Goal: Information Seeking & Learning: Find contact information

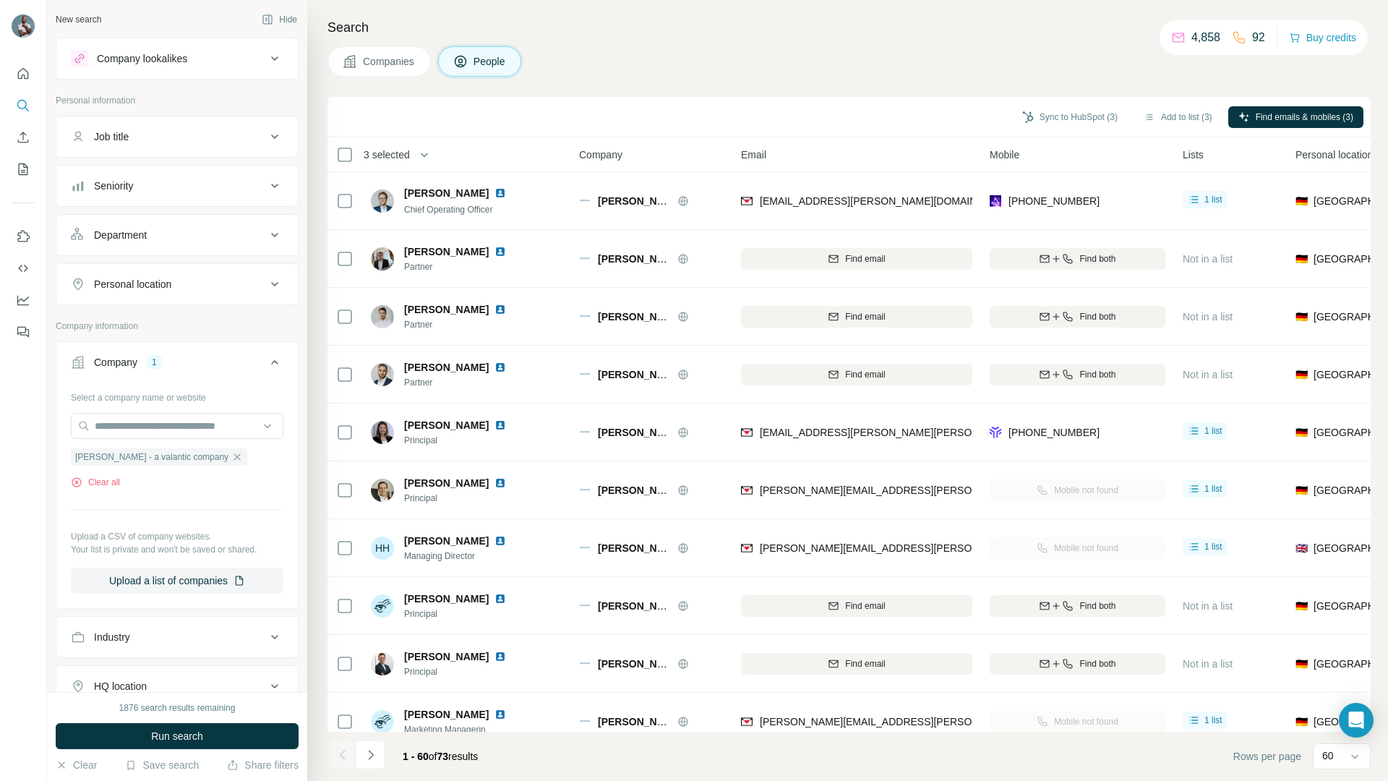
scroll to position [862, 0]
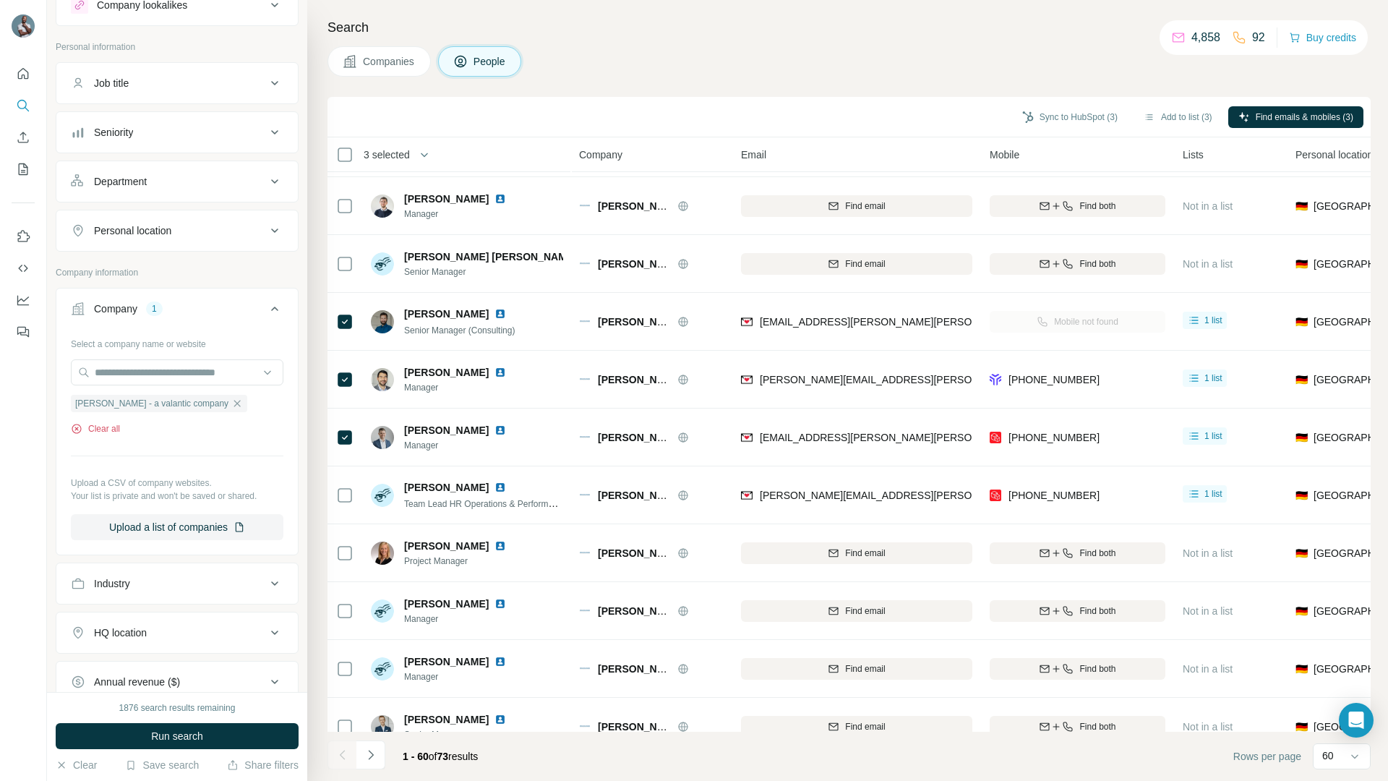
click at [104, 431] on button "Clear all" at bounding box center [95, 428] width 49 height 13
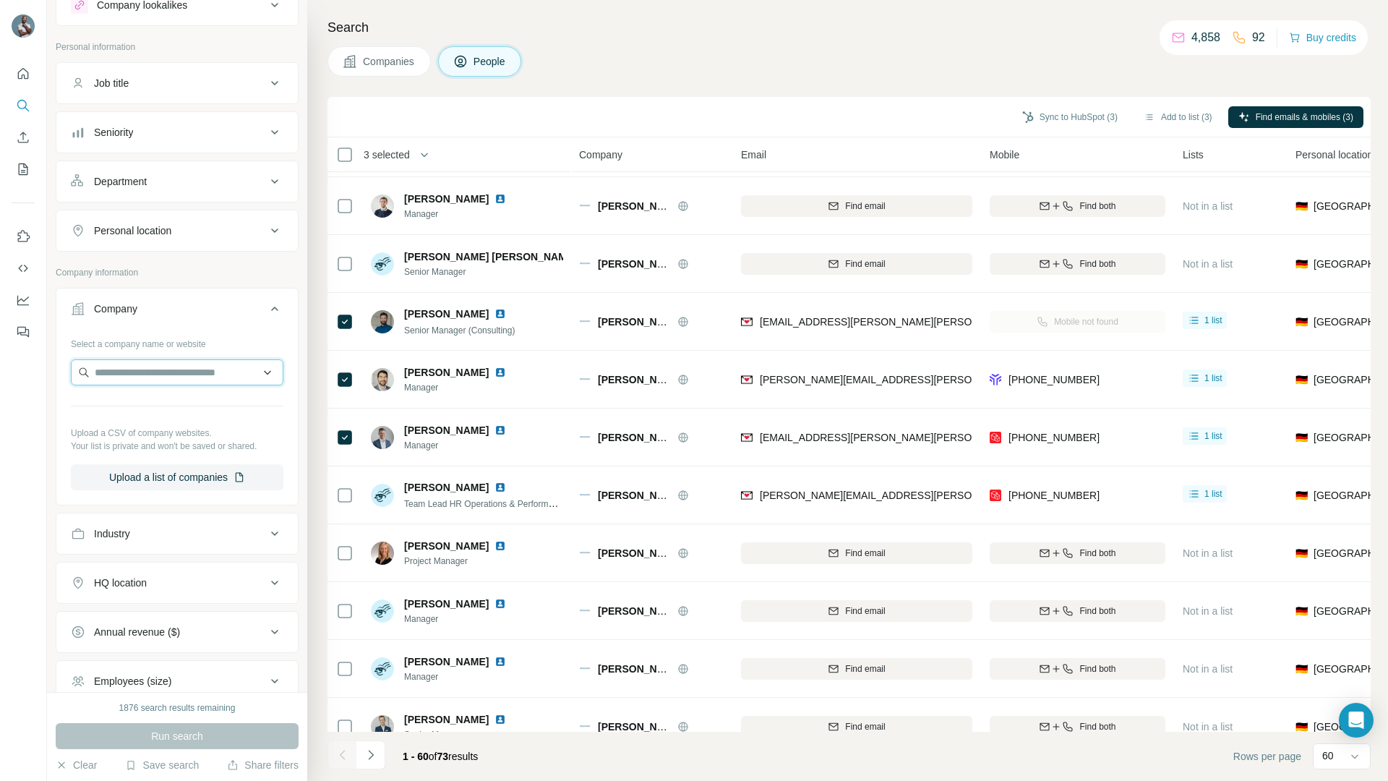
click at [149, 371] on input "text" at bounding box center [177, 372] width 212 height 26
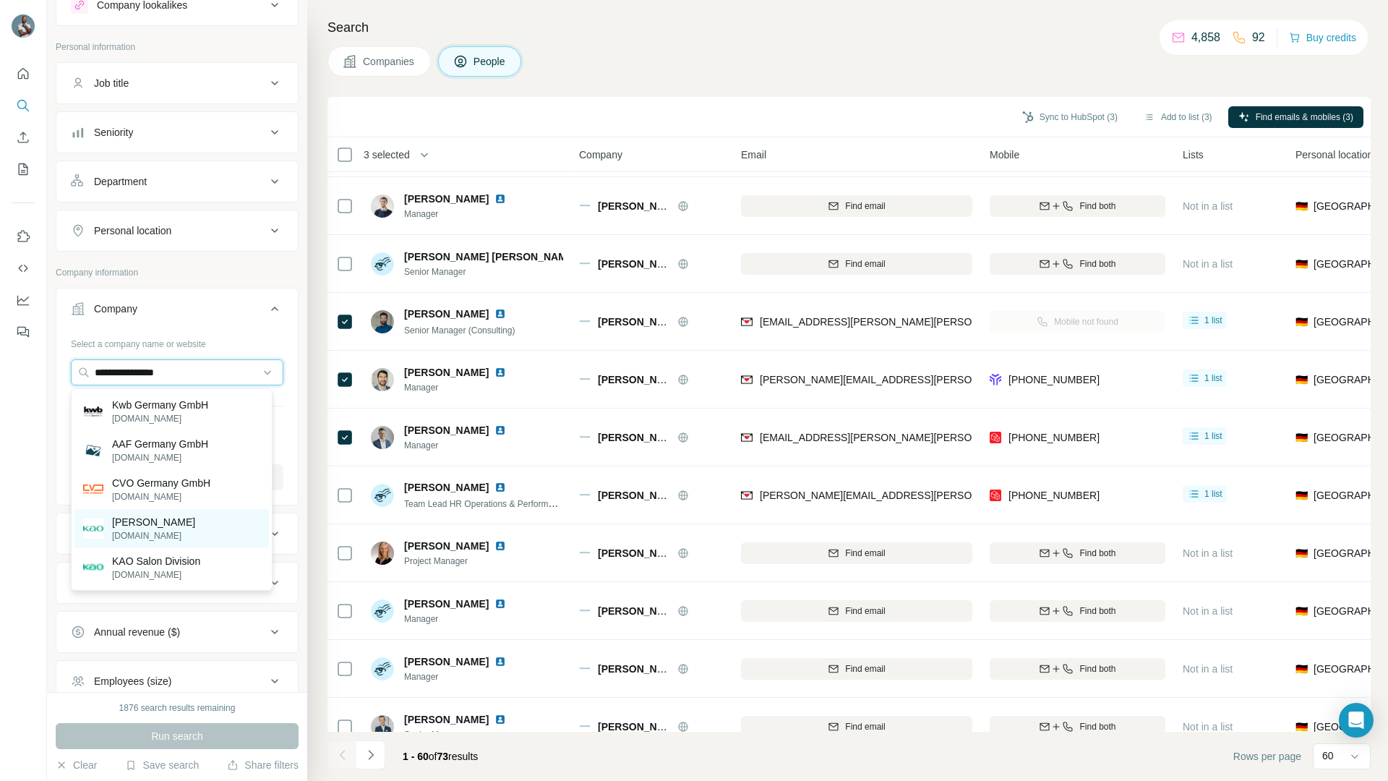
type input "**********"
click at [139, 527] on p "[PERSON_NAME]" at bounding box center [153, 522] width 83 height 14
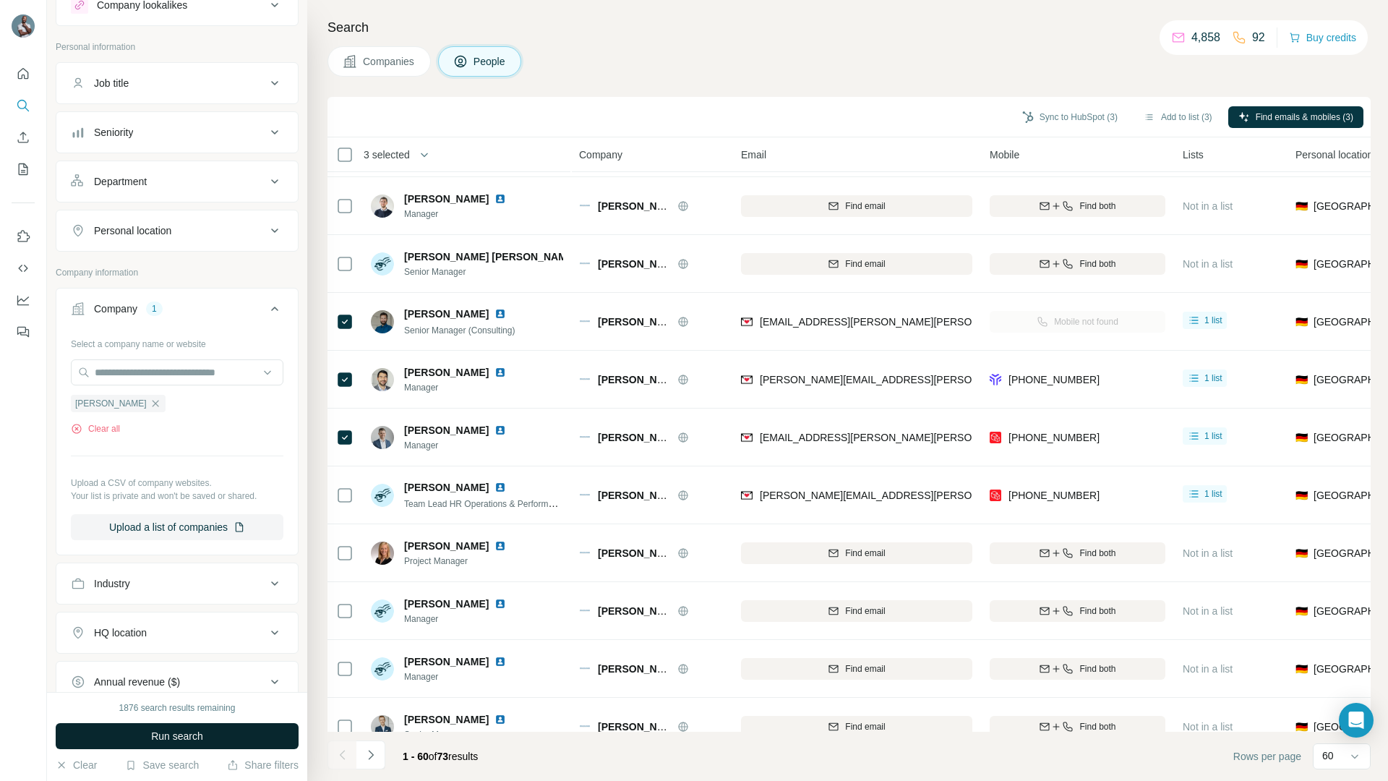
click at [178, 744] on button "Run search" at bounding box center [177, 736] width 243 height 26
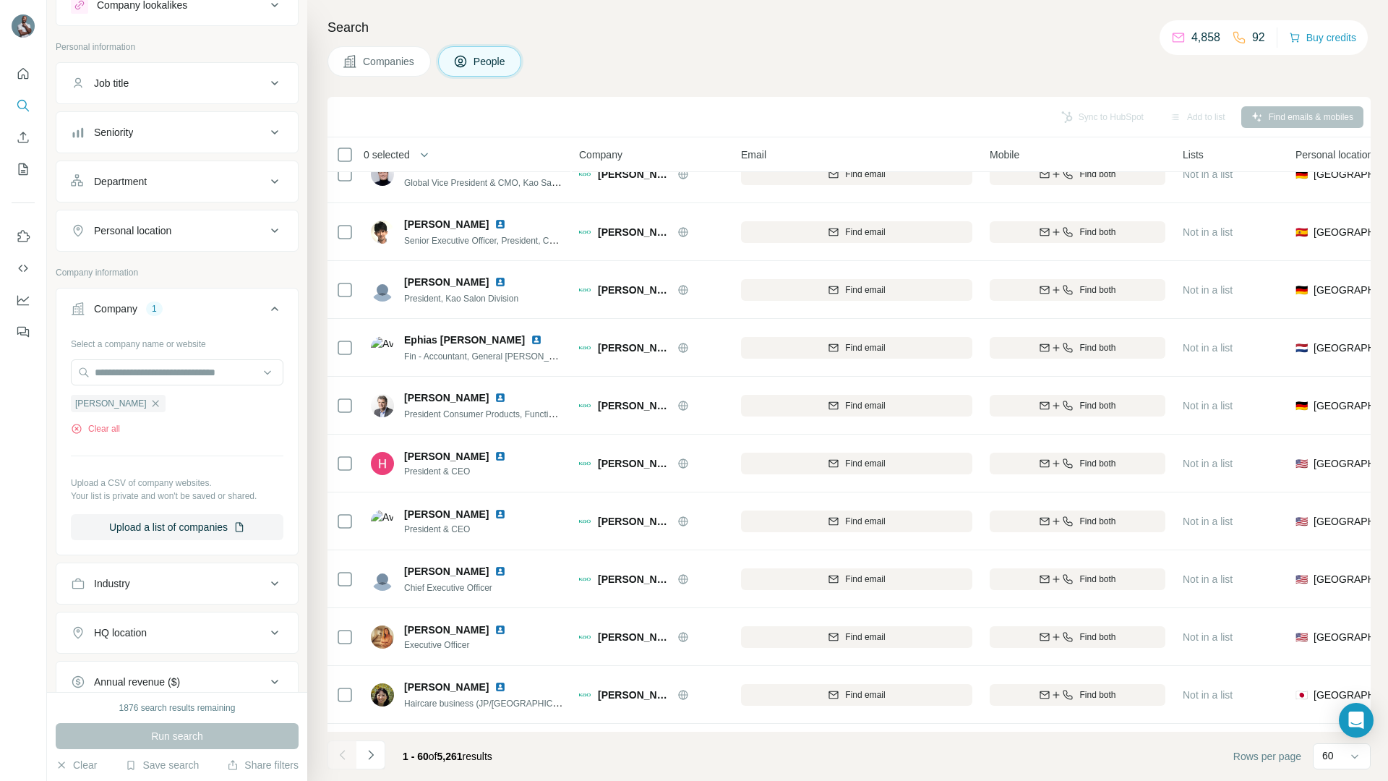
scroll to position [862, 0]
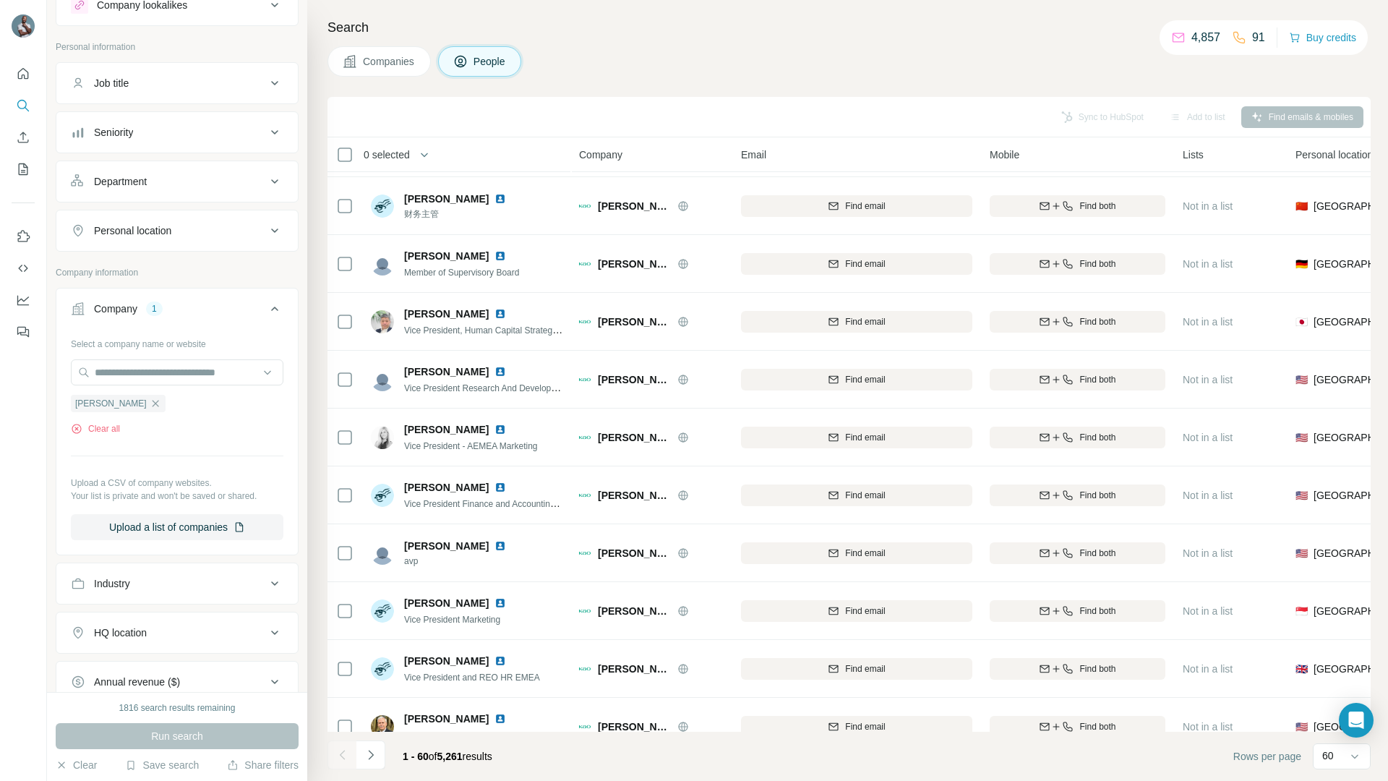
click at [155, 637] on div "HQ location" at bounding box center [168, 632] width 195 height 14
click at [148, 659] on input "text" at bounding box center [177, 668] width 212 height 26
type input "****"
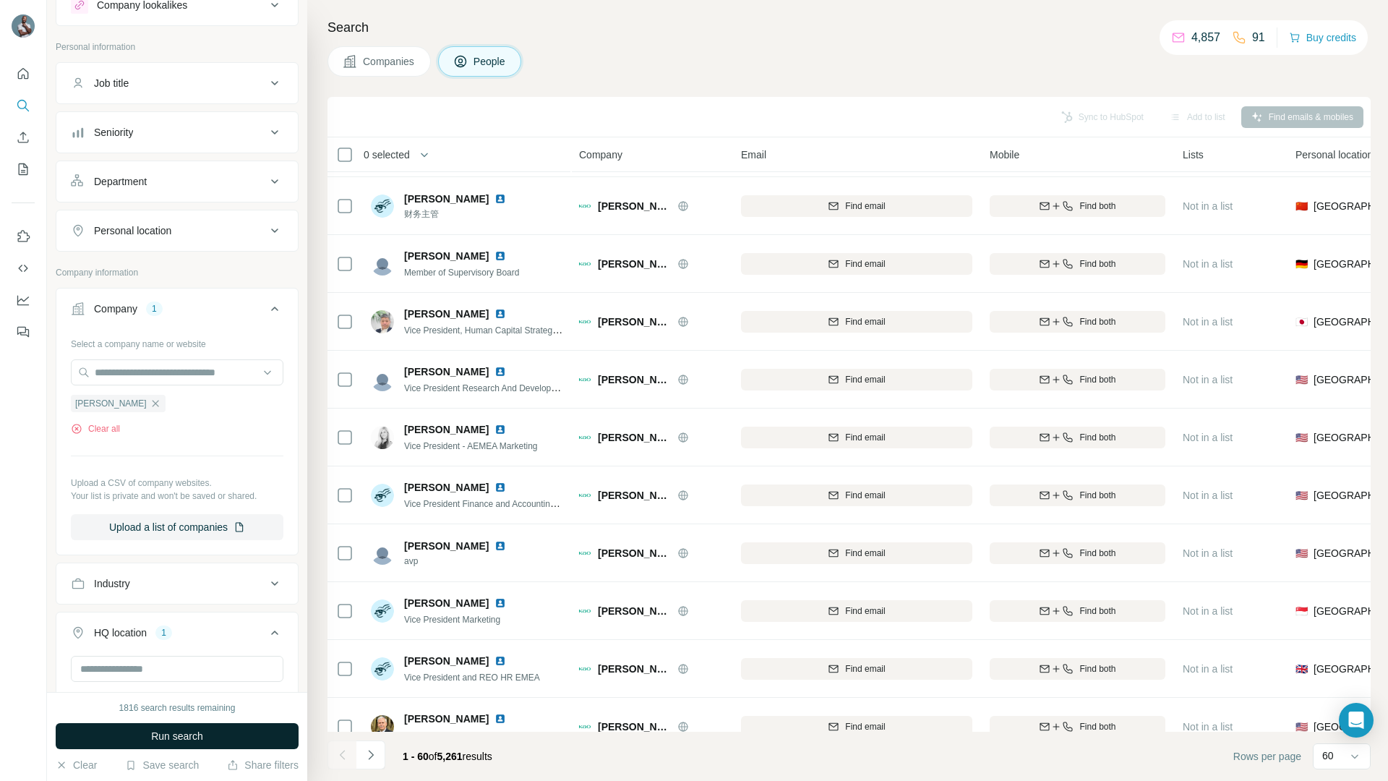
click at [59, 737] on button "Run search" at bounding box center [177, 736] width 243 height 26
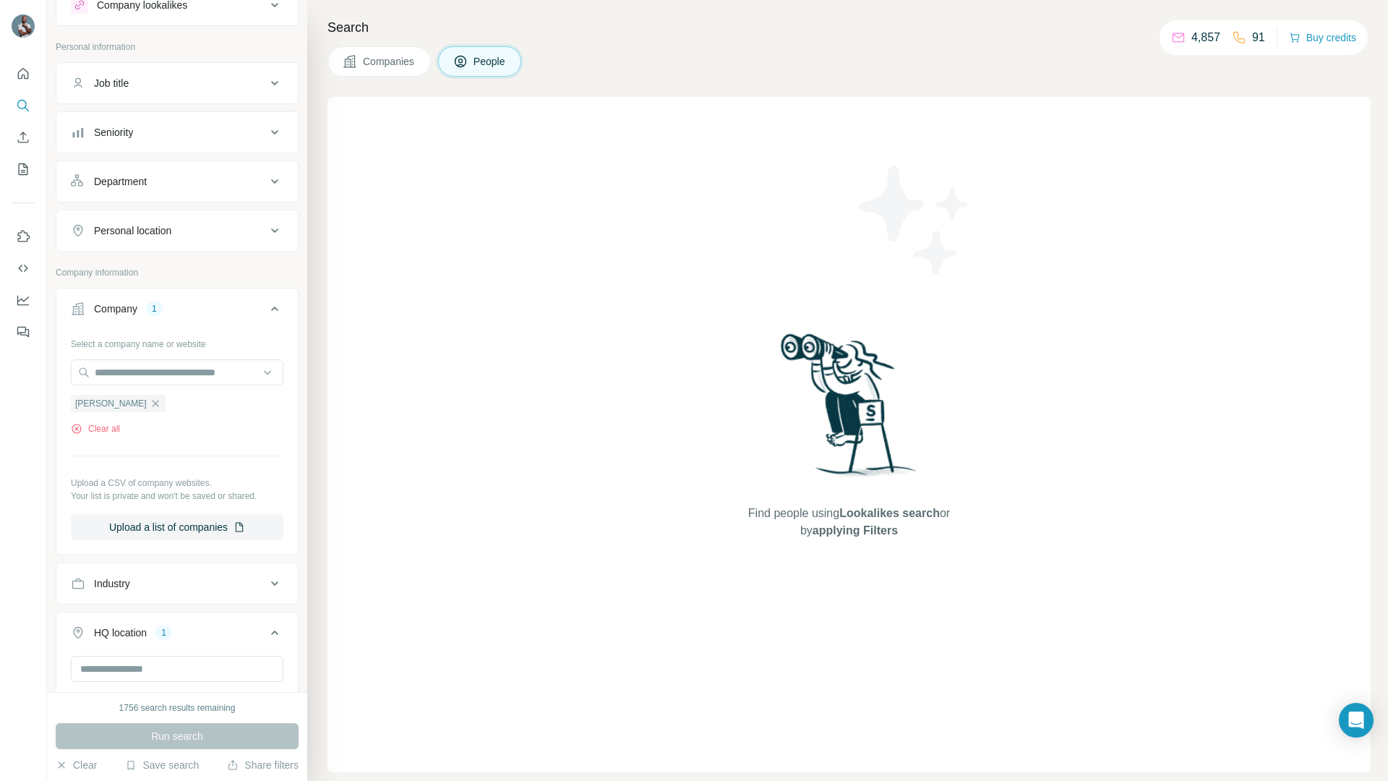
click at [133, 629] on div "HQ location" at bounding box center [120, 632] width 53 height 14
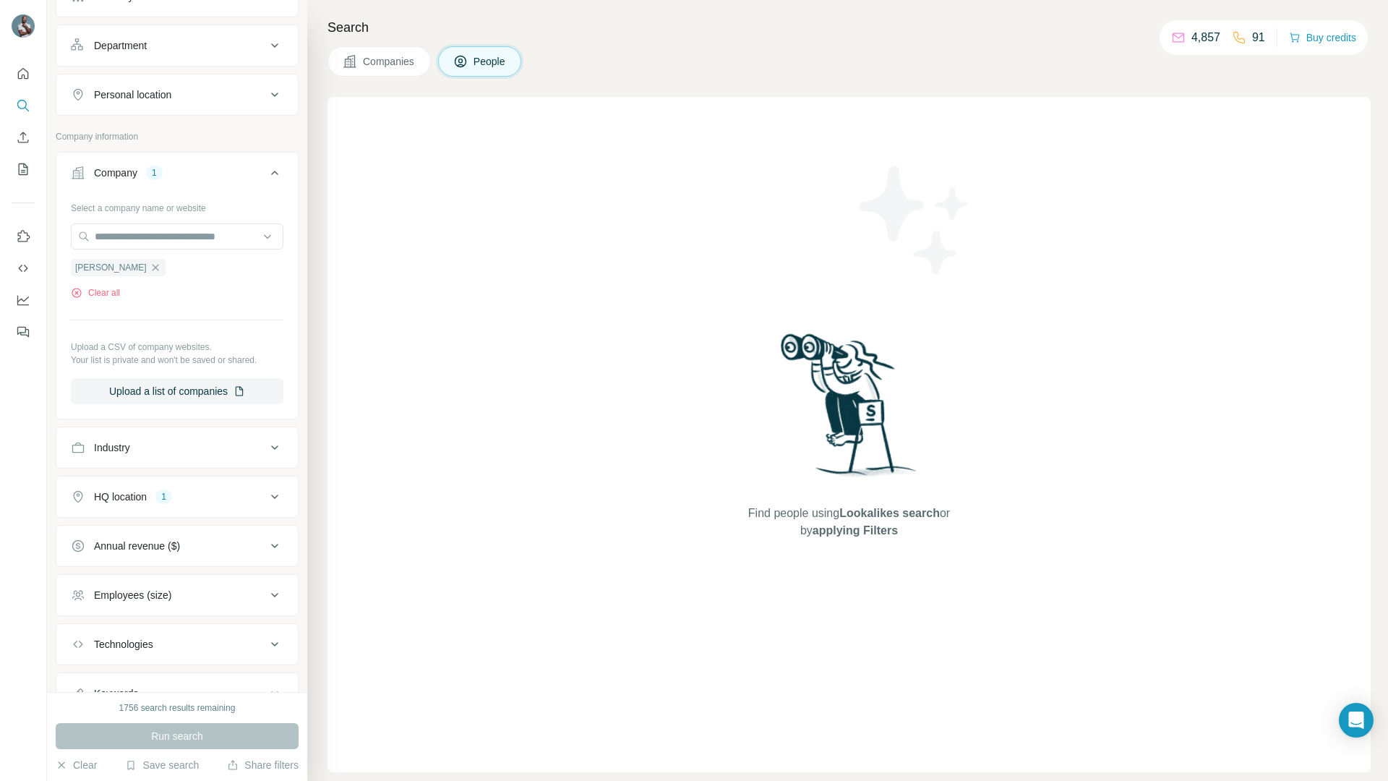
scroll to position [252, 0]
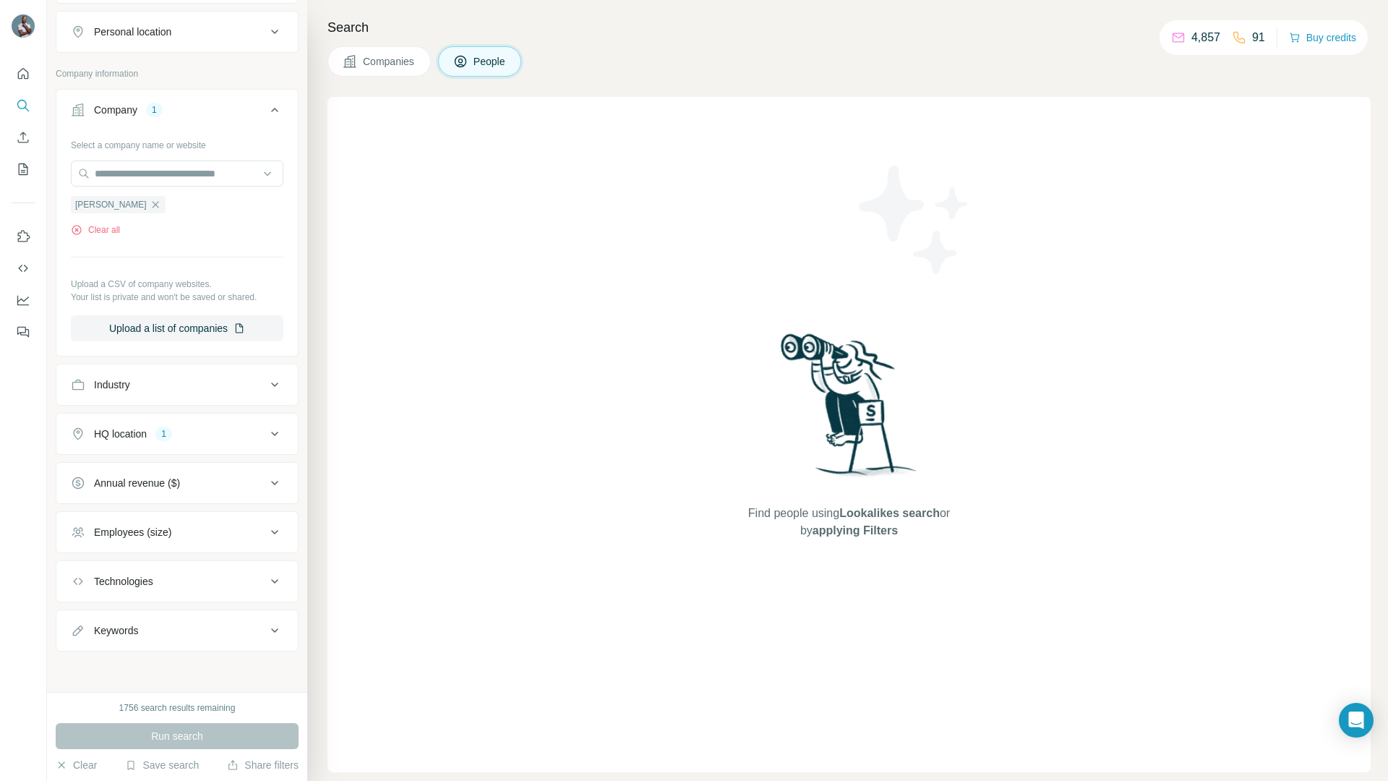
click at [139, 436] on div "HQ location" at bounding box center [120, 433] width 53 height 14
click at [119, 525] on button "Clear all" at bounding box center [95, 527] width 49 height 13
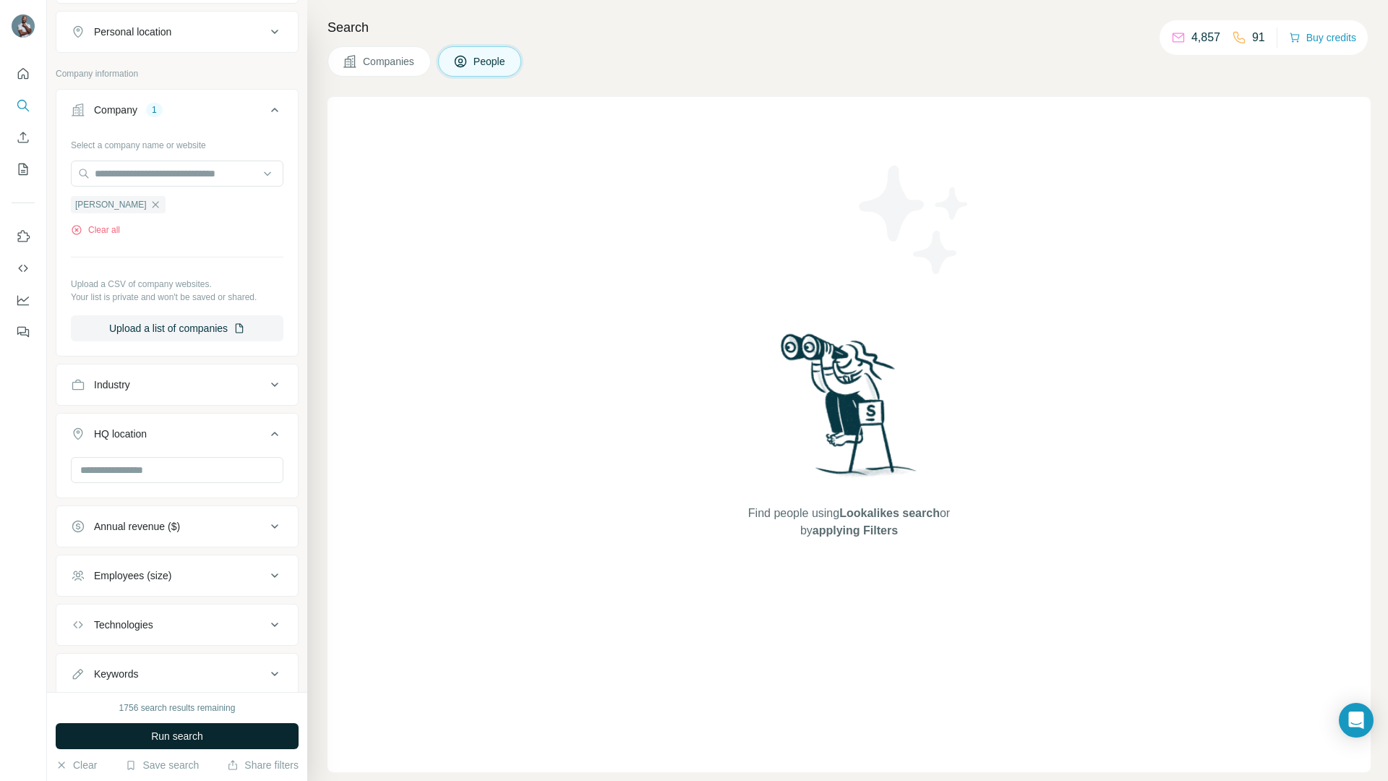
click at [195, 731] on span "Run search" at bounding box center [177, 735] width 52 height 14
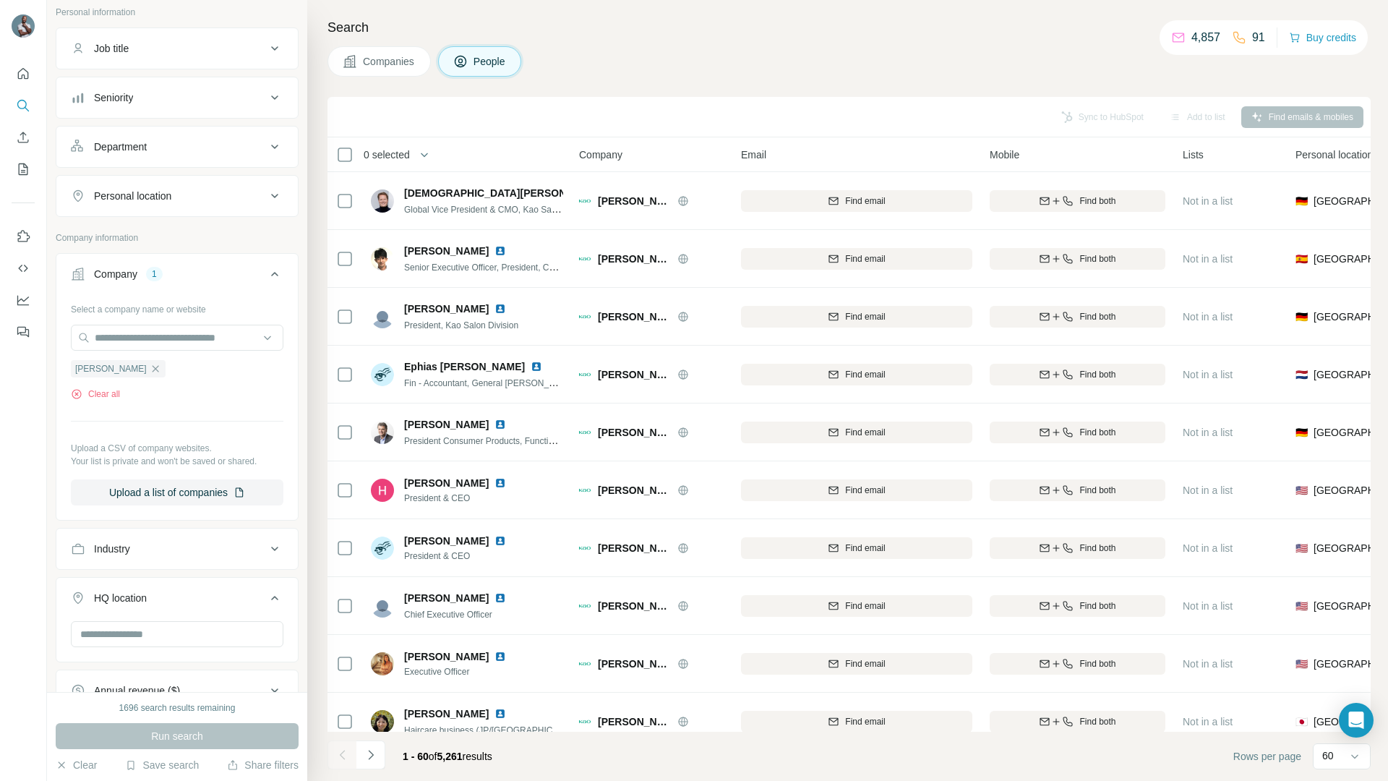
scroll to position [14, 0]
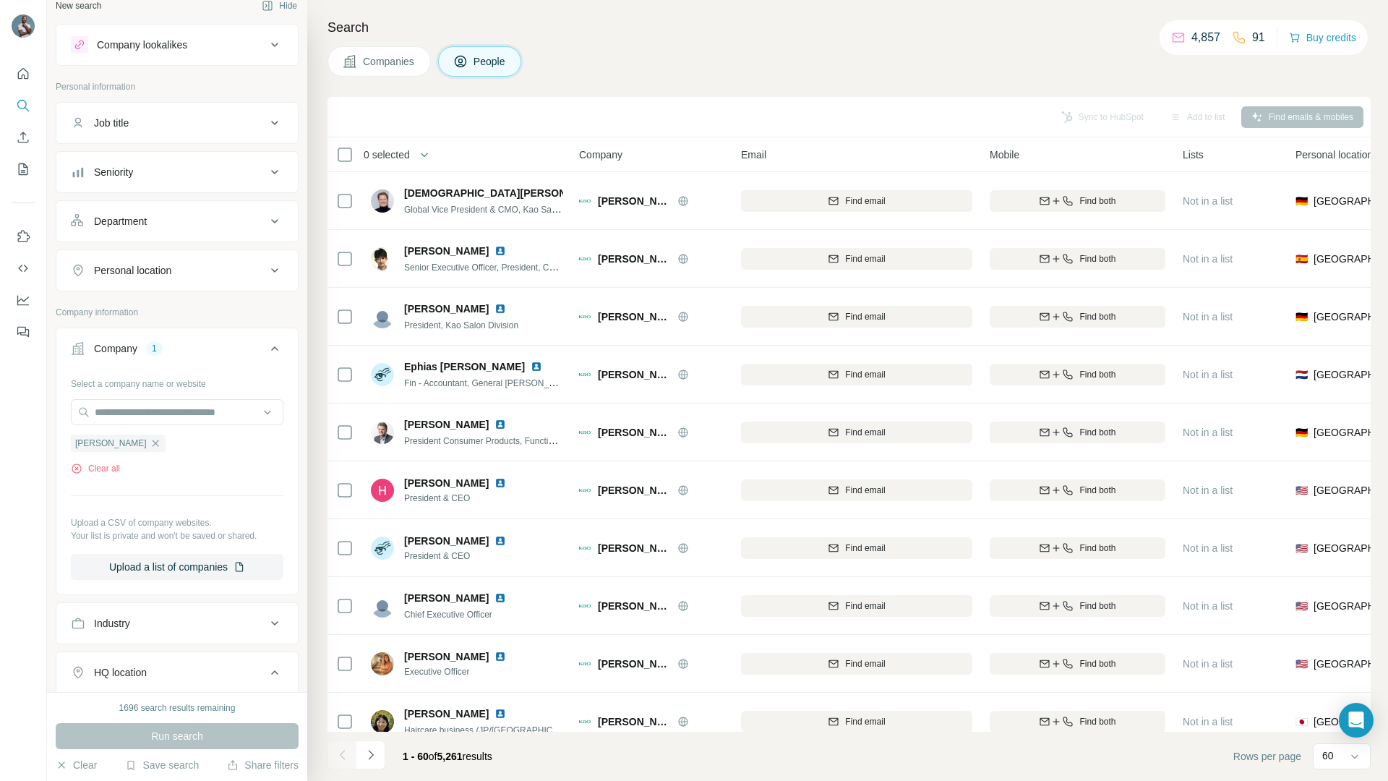
click at [186, 270] on div "Personal location" at bounding box center [168, 270] width 195 height 14
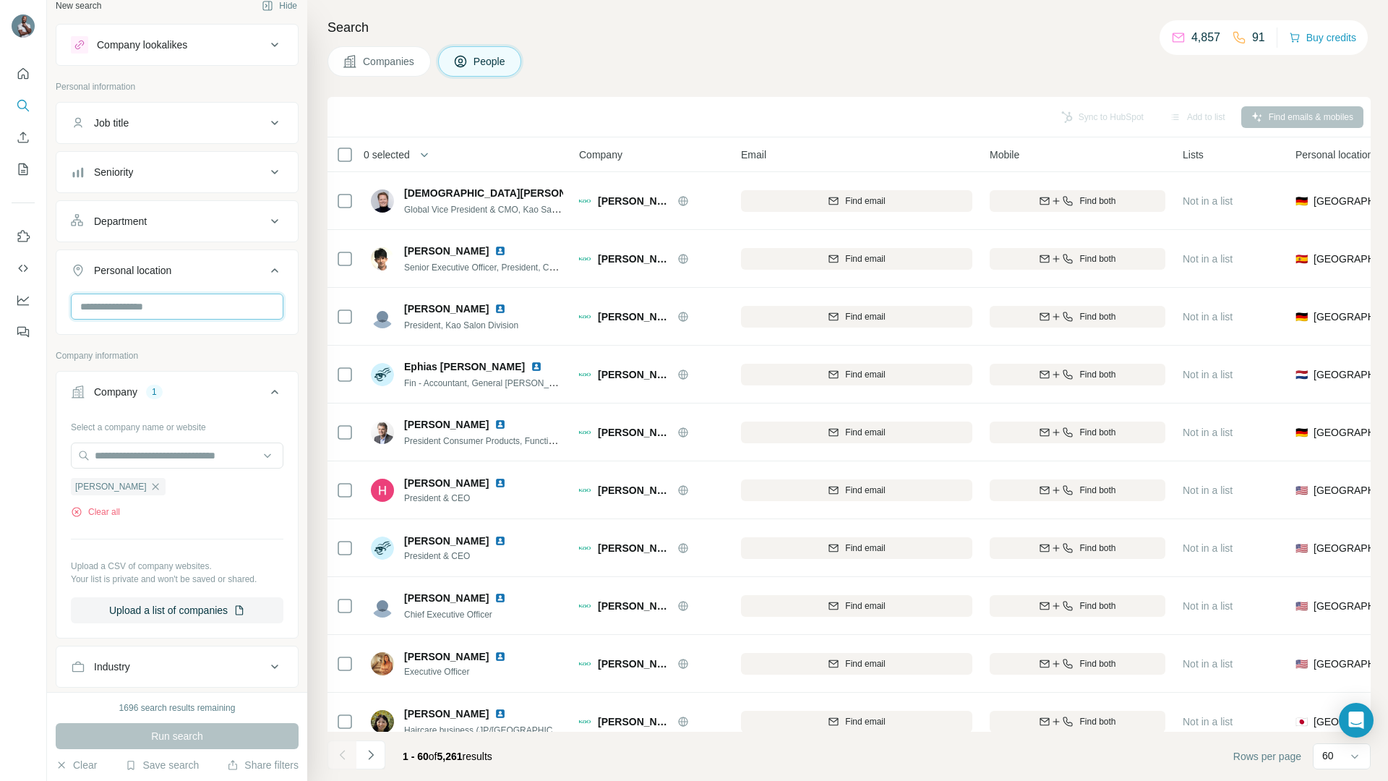
click at [187, 306] on input "text" at bounding box center [177, 306] width 212 height 26
type input "***"
click at [187, 335] on div "🇩🇪 [GEOGRAPHIC_DATA] 🇩🇿 [GEOGRAPHIC_DATA] 🇳🇪 [GEOGRAPHIC_DATA] 🇳🇬 [GEOGRAPHIC_D…" at bounding box center [171, 417] width 194 height 182
click at [199, 349] on div "🇩🇪 [GEOGRAPHIC_DATA]" at bounding box center [171, 344] width 177 height 17
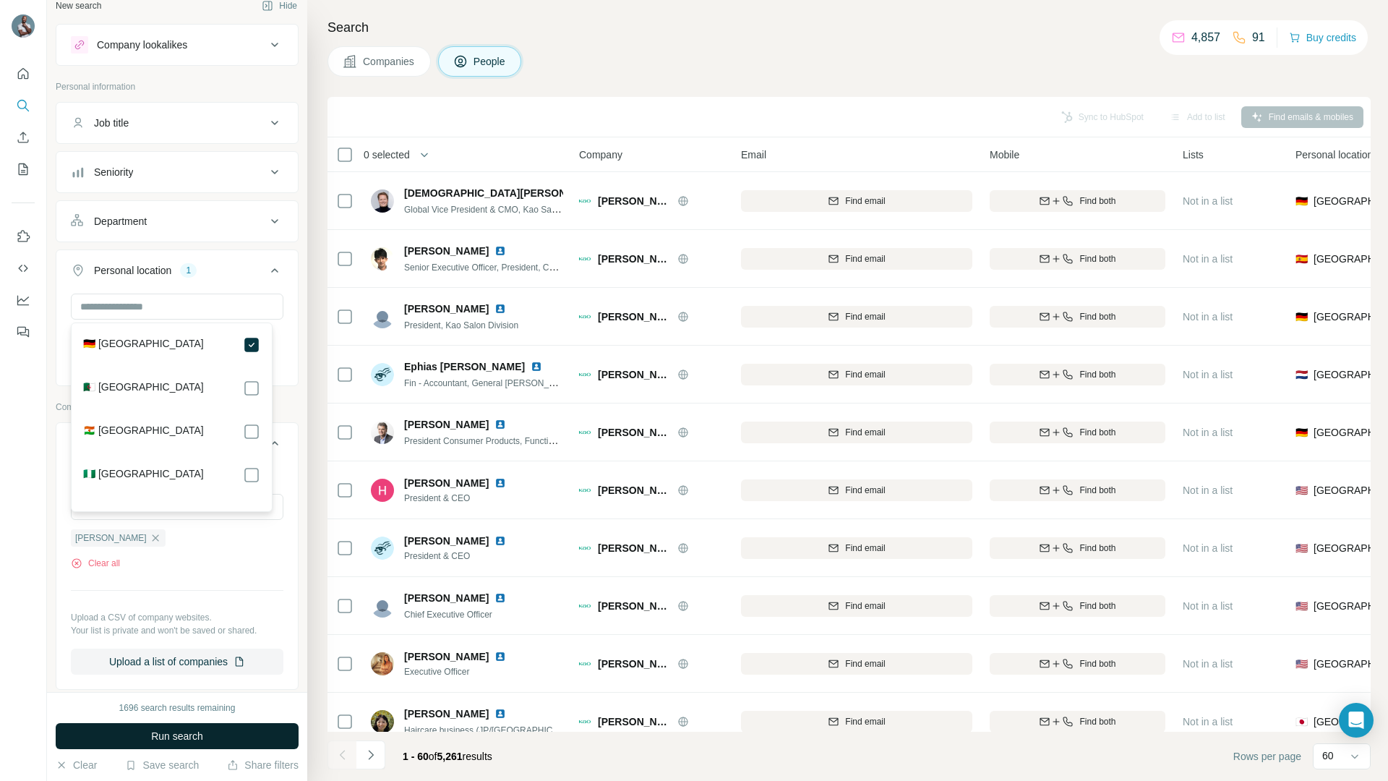
click at [181, 734] on span "Run search" at bounding box center [177, 735] width 52 height 14
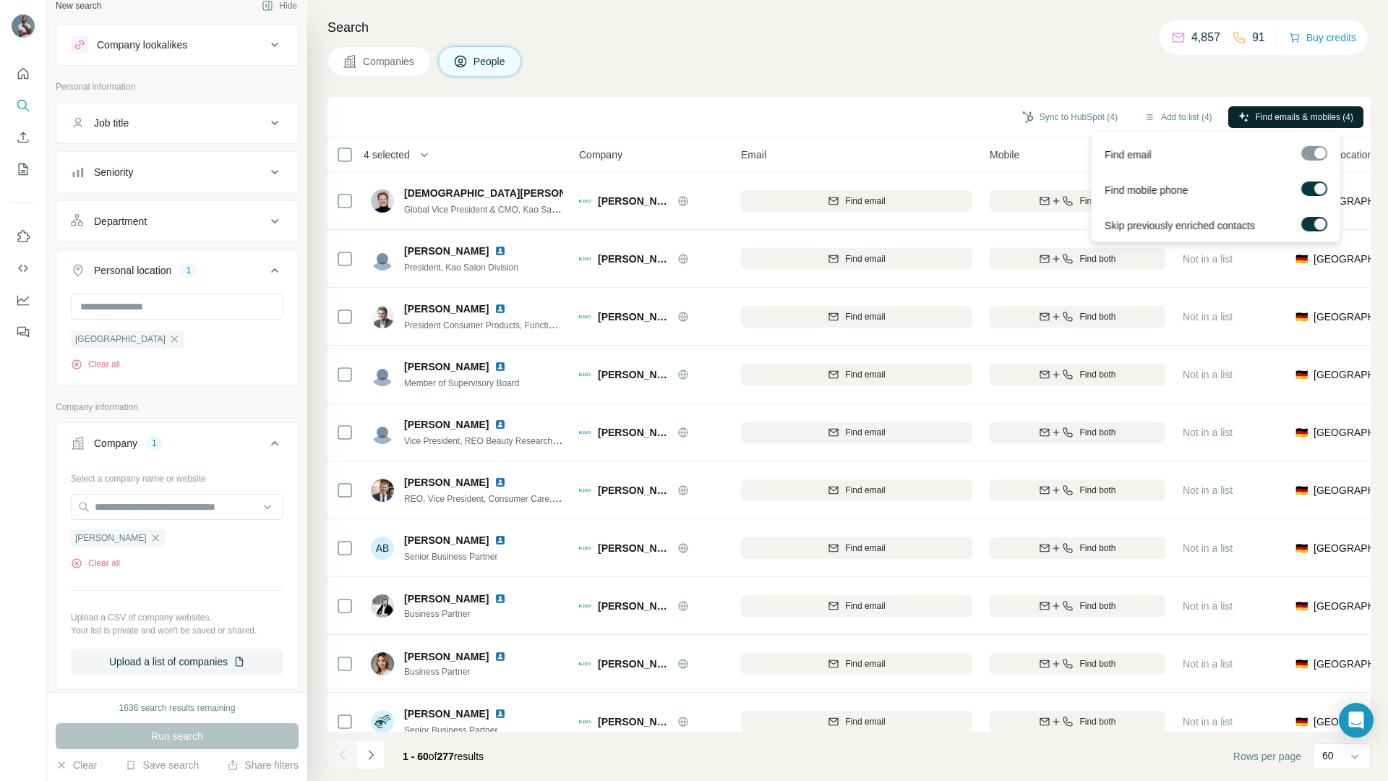
click at [1278, 121] on span "Find emails & mobiles (4)" at bounding box center [1304, 117] width 98 height 13
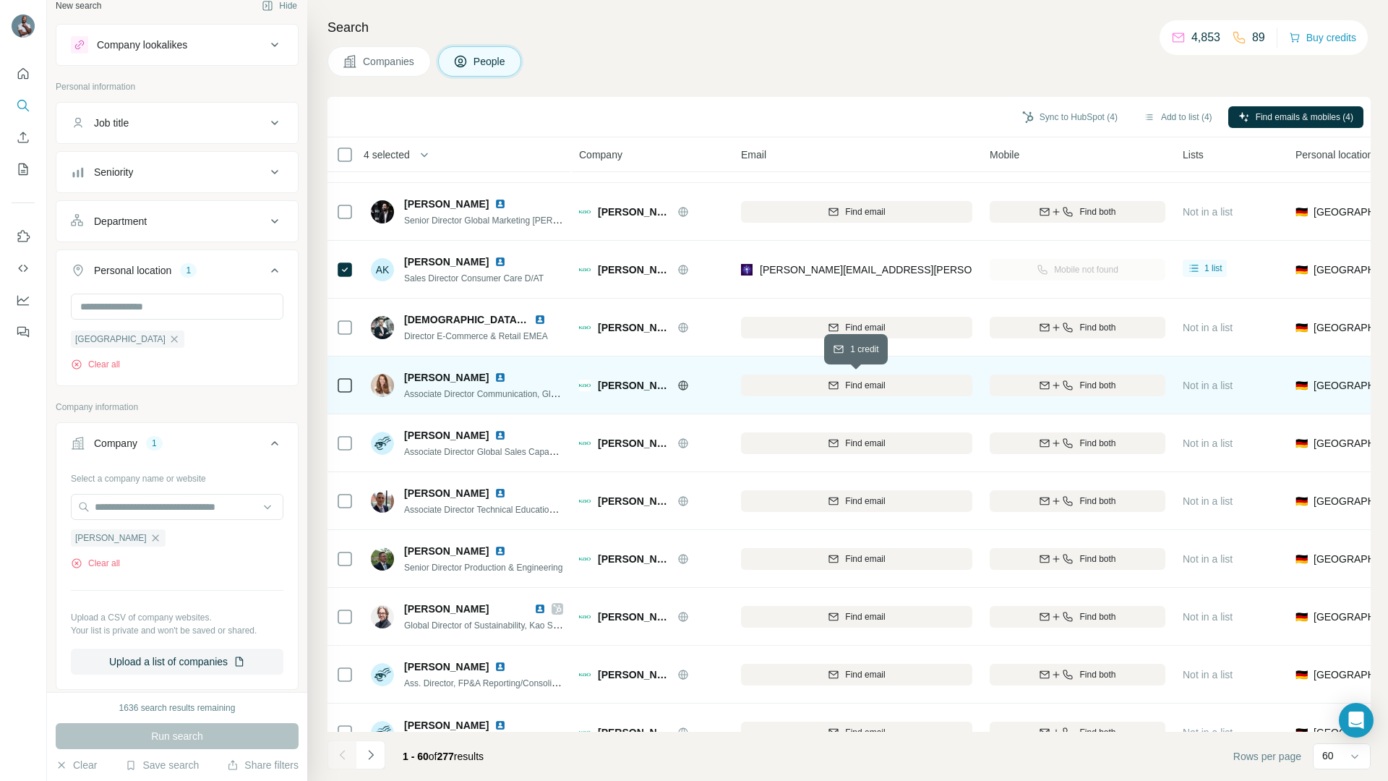
scroll to position [992, 0]
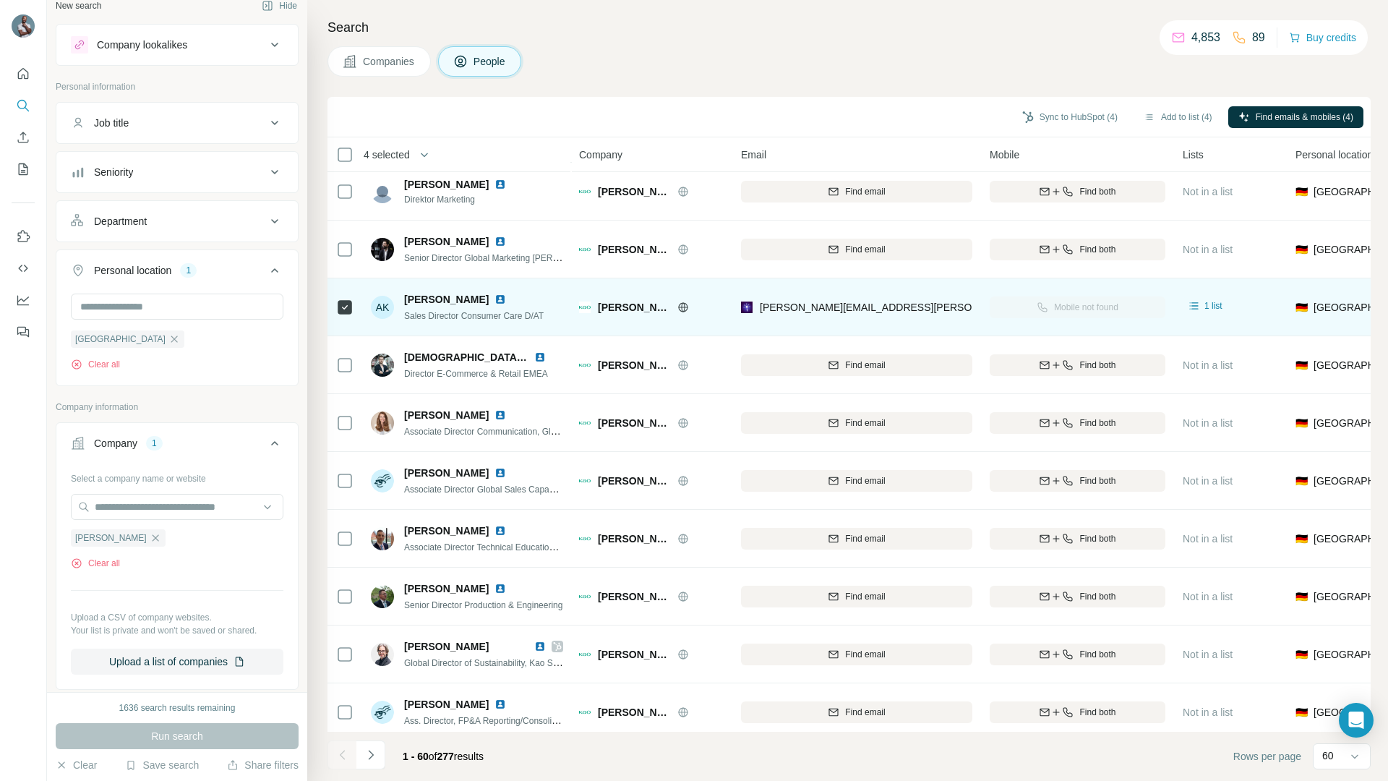
click at [917, 295] on div "[PERSON_NAME][EMAIL_ADDRESS][PERSON_NAME][PERSON_NAME][DOMAIN_NAME]" at bounding box center [856, 307] width 231 height 40
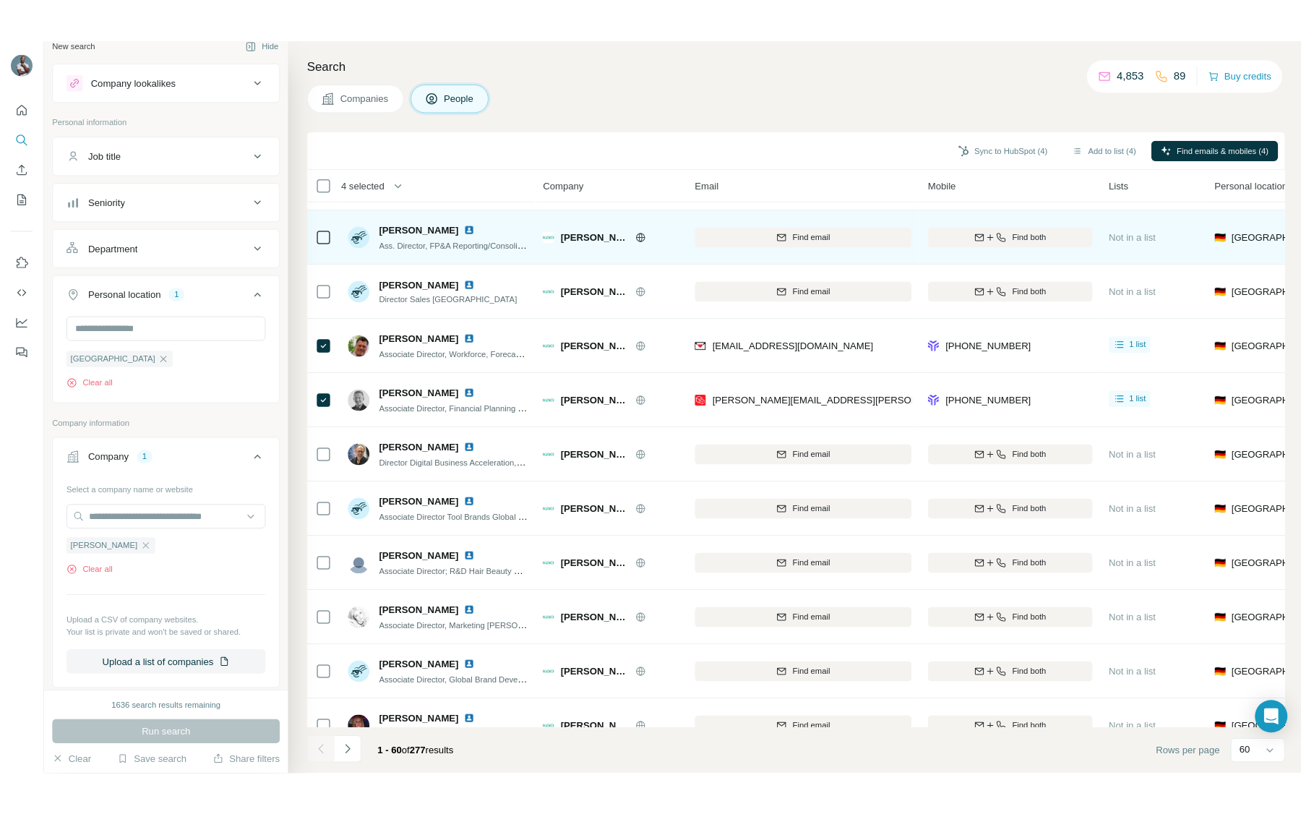
scroll to position [1476, 0]
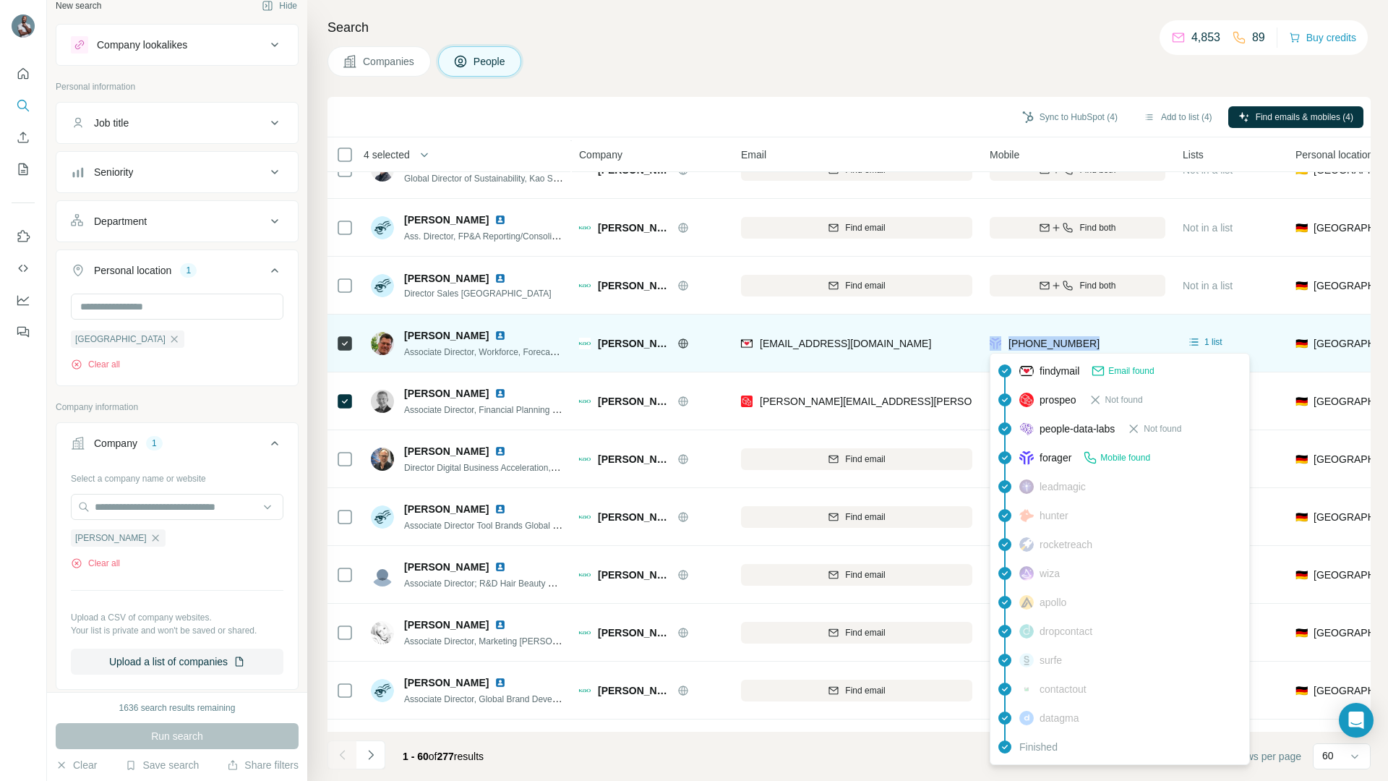
drag, startPoint x: 1117, startPoint y: 342, endPoint x: 1004, endPoint y: 345, distance: 113.5
click at [1004, 345] on div "[PHONE_NUMBER]" at bounding box center [1077, 343] width 176 height 40
copy div "[PHONE_NUMBER]"
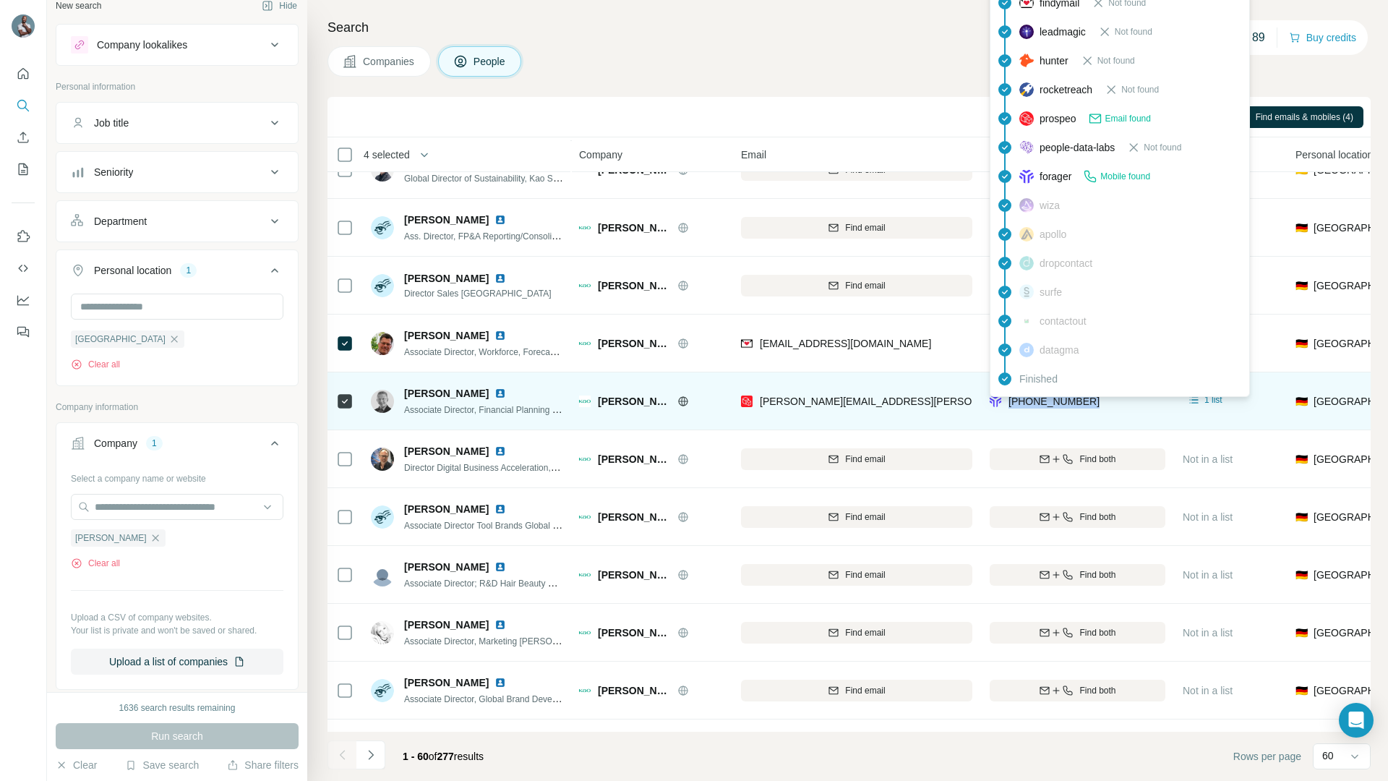
drag, startPoint x: 1122, startPoint y: 401, endPoint x: 1009, endPoint y: 402, distance: 112.7
click at [1009, 402] on div "[PHONE_NUMBER]" at bounding box center [1077, 401] width 176 height 40
copy span "[PHONE_NUMBER]"
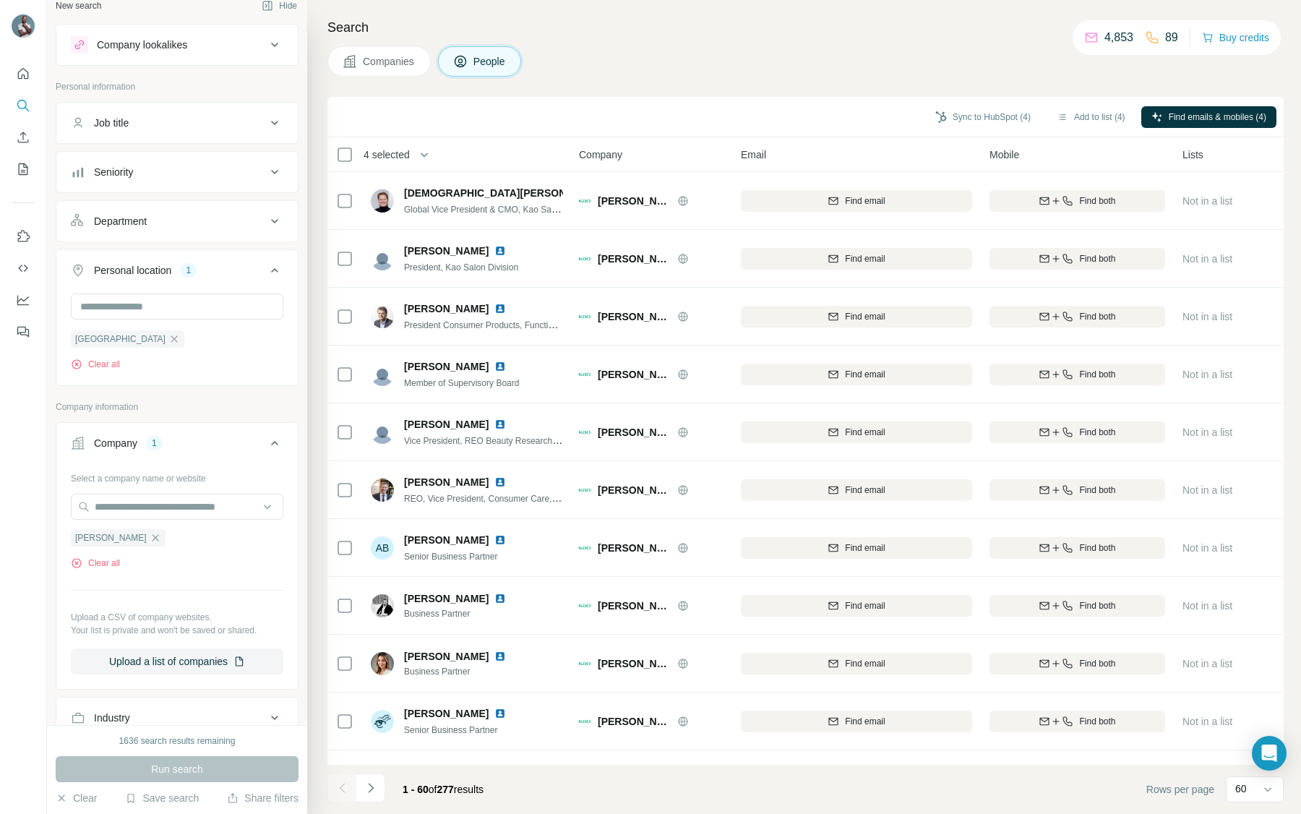
scroll to position [358, 0]
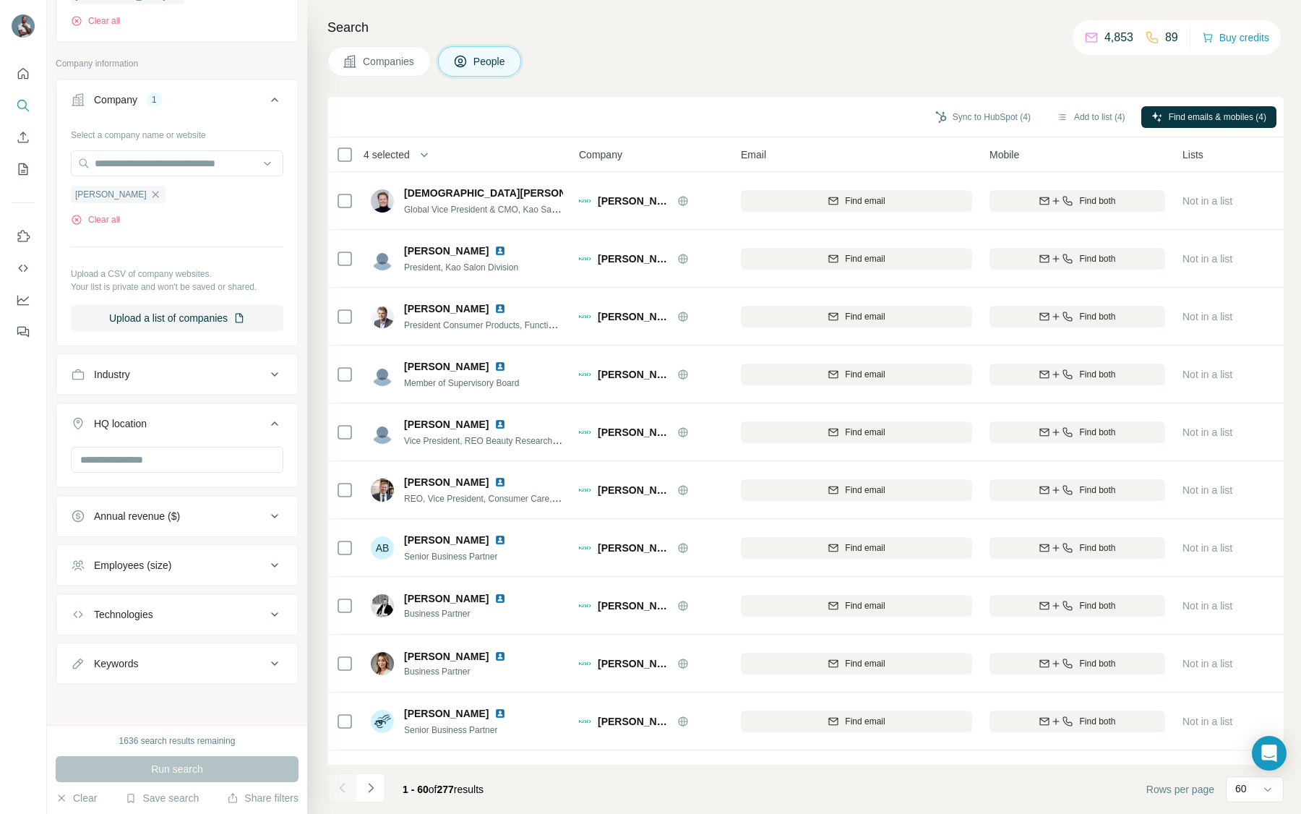
click at [158, 669] on div "Keywords" at bounding box center [168, 663] width 195 height 14
click at [155, 700] on input "text" at bounding box center [163, 699] width 184 height 26
type input "********"
click at [134, 767] on button "Run search" at bounding box center [177, 769] width 243 height 26
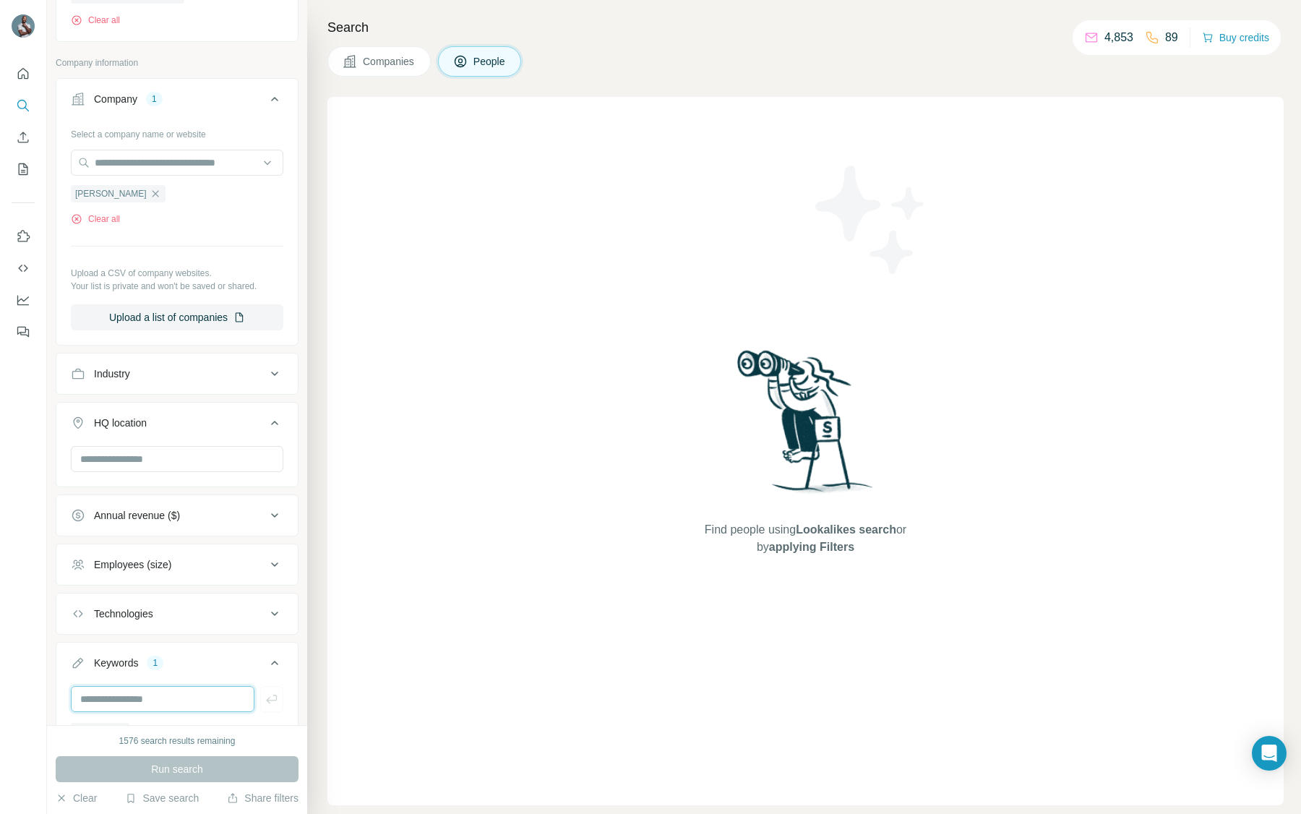
click at [138, 699] on input "text" at bounding box center [163, 699] width 184 height 26
click at [153, 702] on input "********" at bounding box center [163, 699] width 184 height 26
type input "********"
click at [193, 760] on button "Run search" at bounding box center [177, 769] width 243 height 26
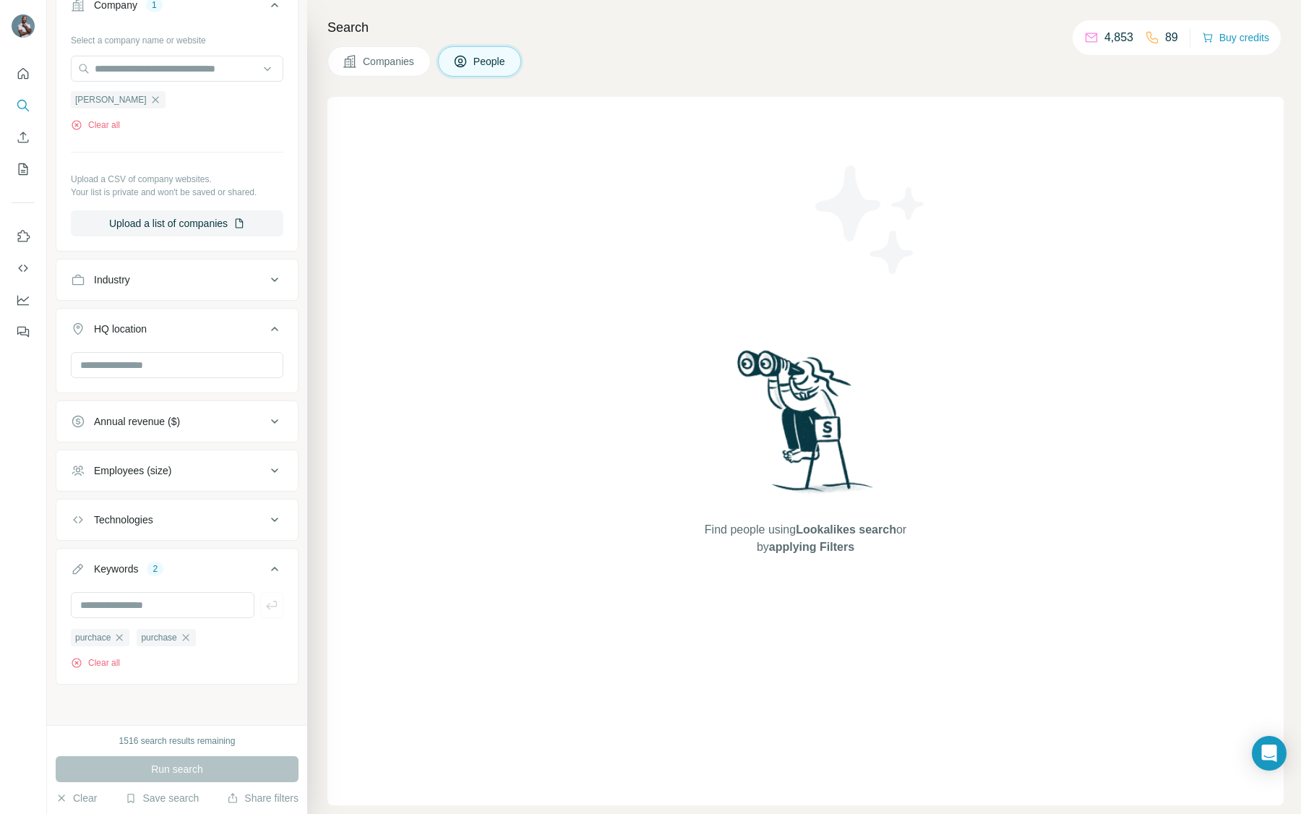
scroll to position [452, 0]
click at [152, 594] on input "text" at bounding box center [163, 605] width 184 height 26
type input "*******"
click at [180, 755] on div "1516 search results remaining Run search Clear Save search Share filters" at bounding box center [177, 769] width 260 height 89
click at [184, 763] on span "Run search" at bounding box center [177, 769] width 52 height 14
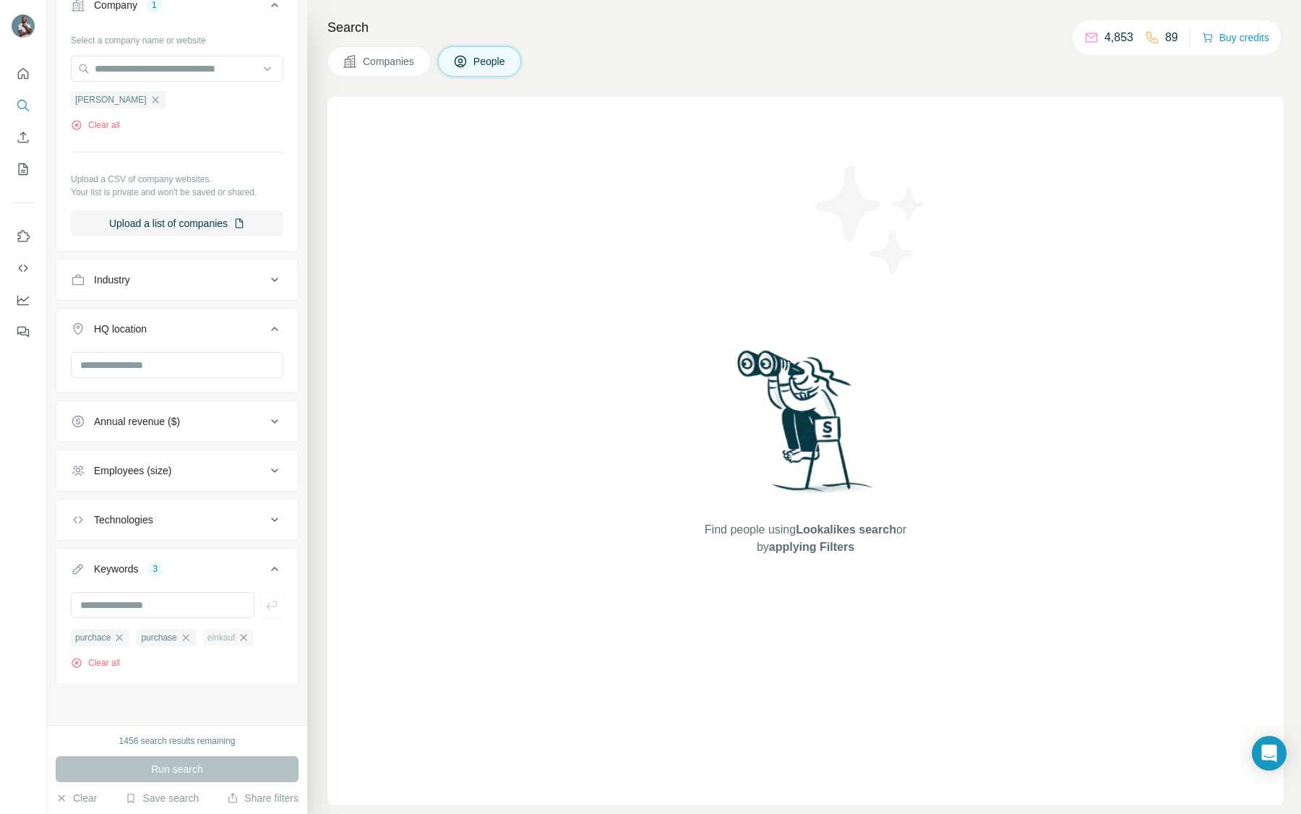
click at [247, 637] on icon "button" at bounding box center [244, 637] width 7 height 7
click at [189, 640] on icon "button" at bounding box center [186, 638] width 12 height 12
click at [121, 638] on icon "button" at bounding box center [119, 637] width 7 height 7
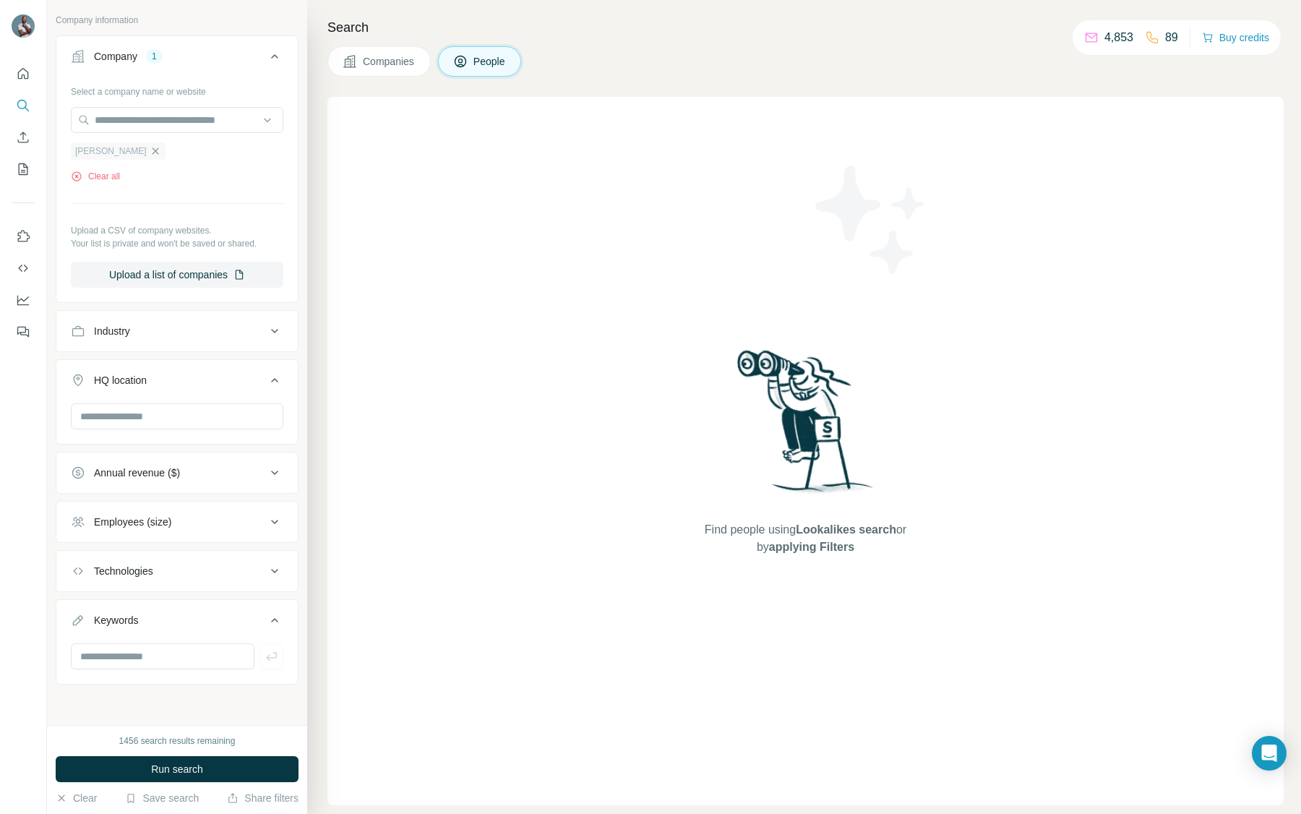
click at [150, 150] on icon "button" at bounding box center [156, 151] width 12 height 12
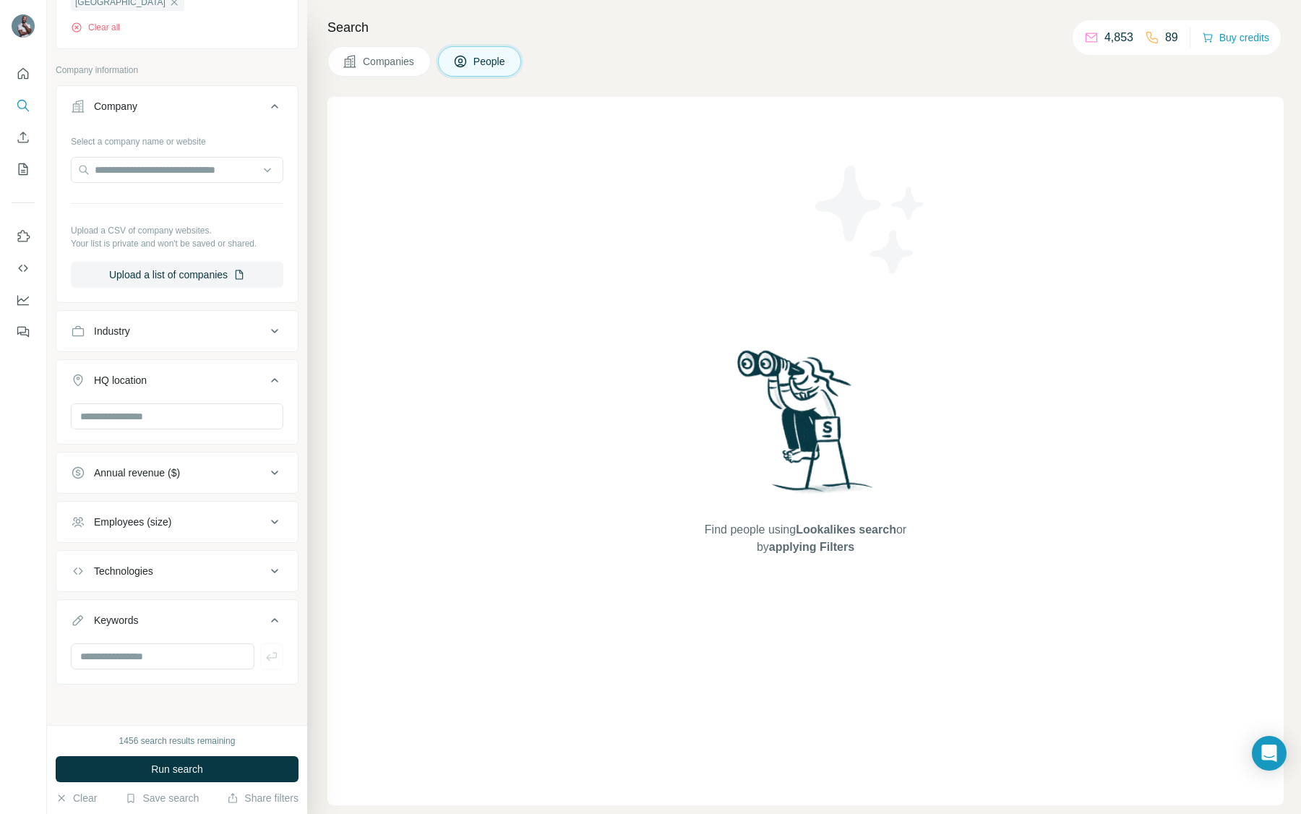
scroll to position [351, 0]
click at [194, 768] on span "Run search" at bounding box center [177, 769] width 52 height 14
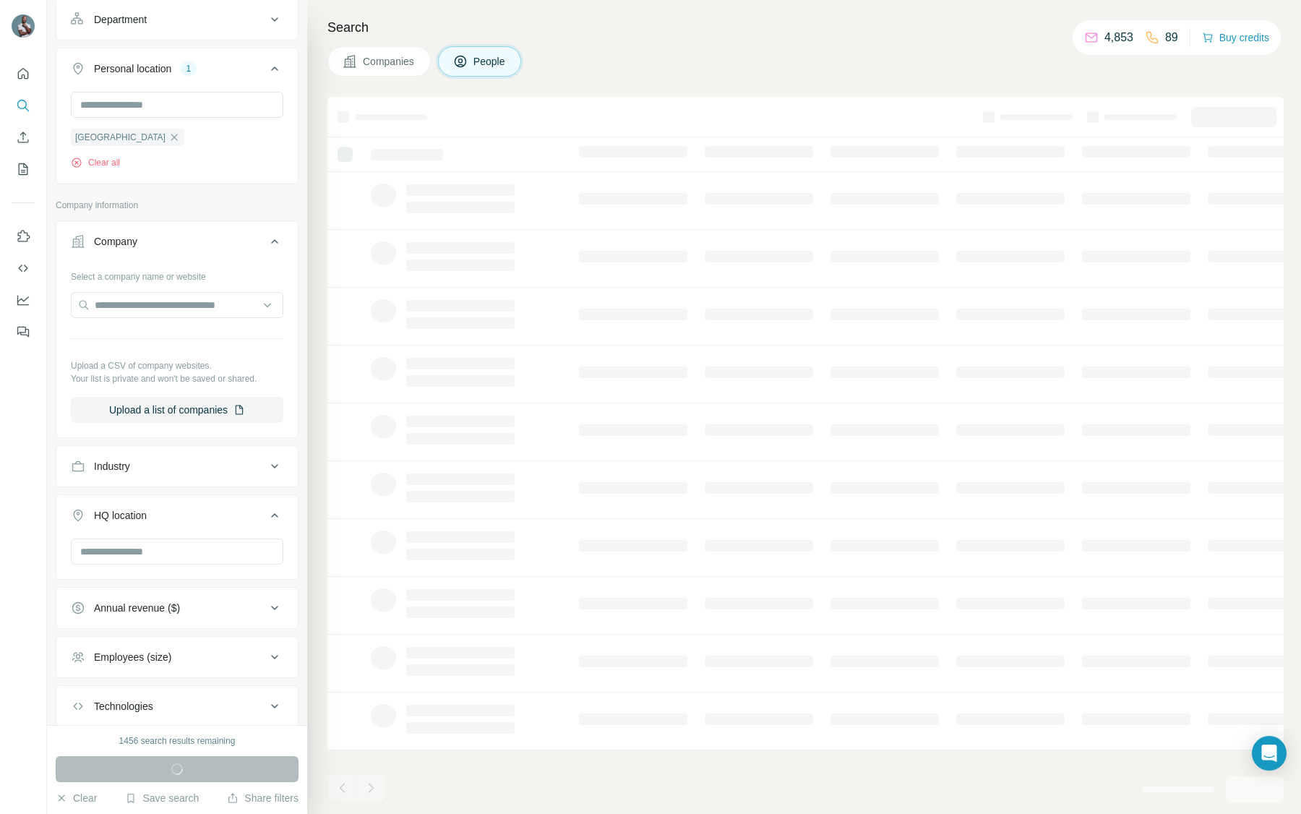
scroll to position [212, 0]
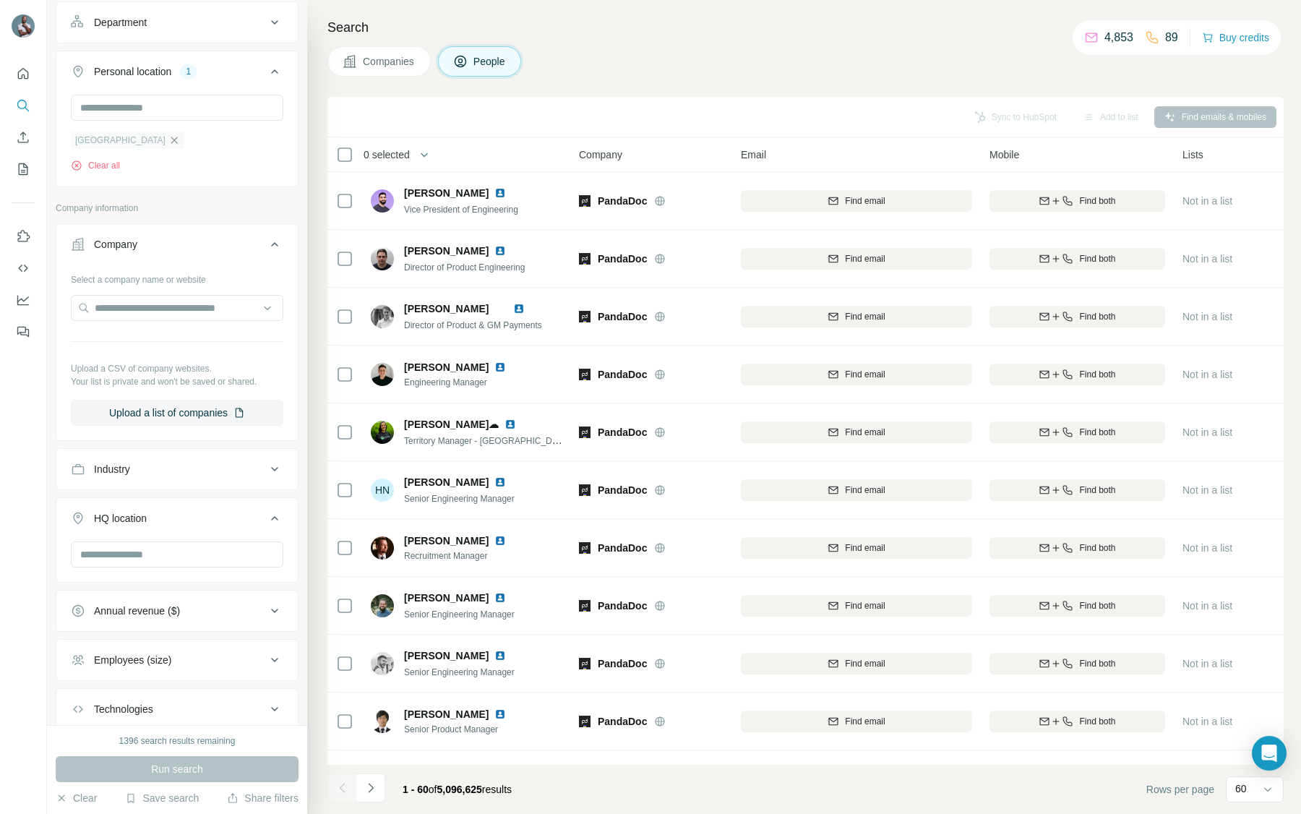
click at [168, 143] on icon "button" at bounding box center [174, 140] width 12 height 12
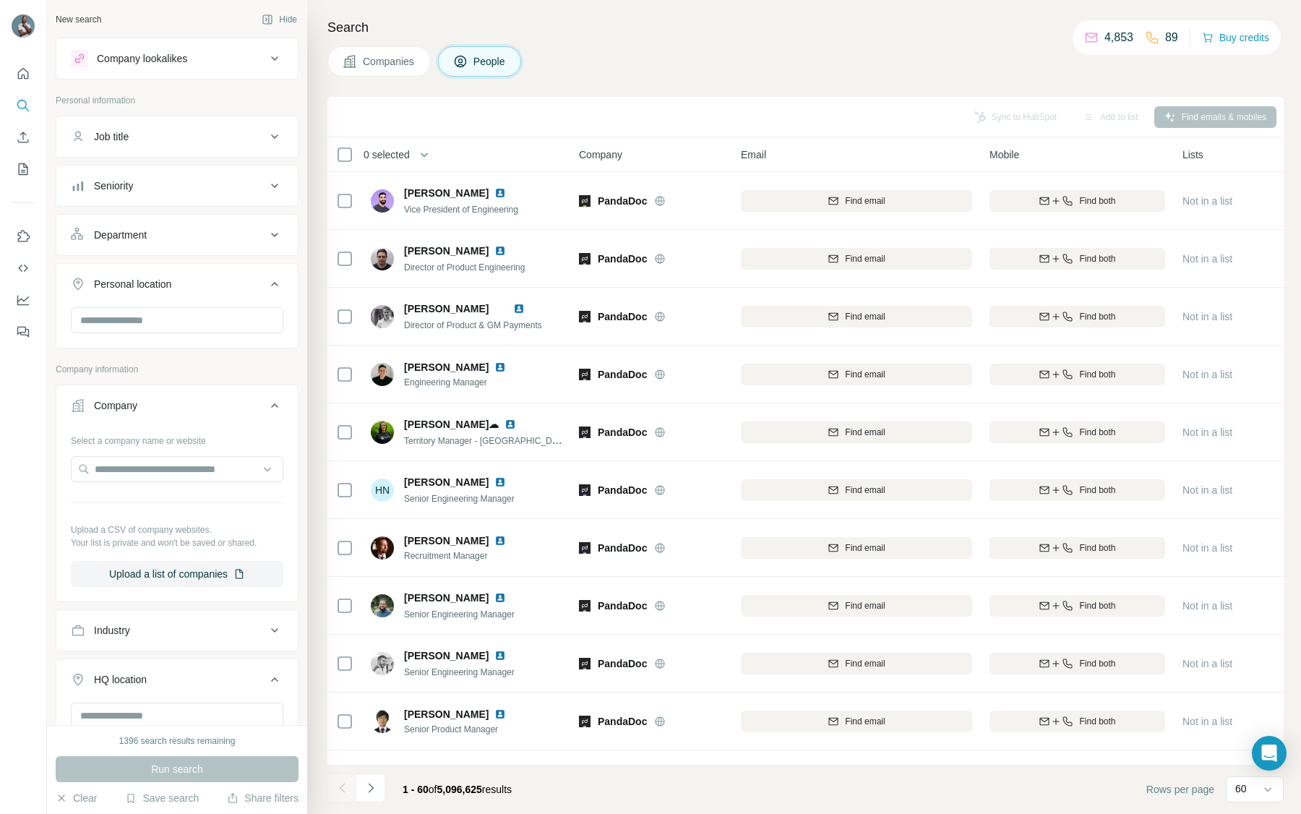
scroll to position [3, 0]
click at [151, 464] on input "text" at bounding box center [177, 466] width 212 height 26
paste input "*********"
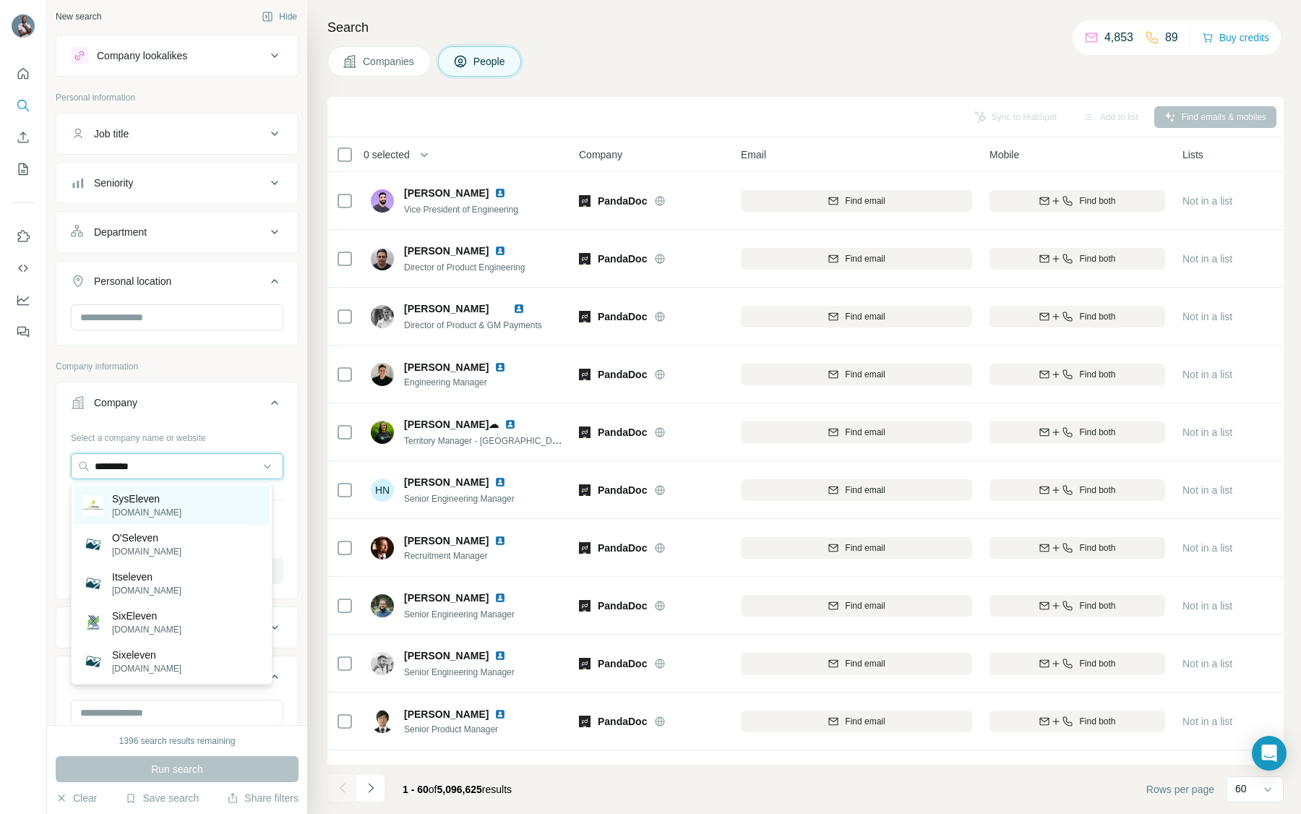
type input "*********"
click at [136, 504] on p "SysEleven" at bounding box center [146, 498] width 69 height 14
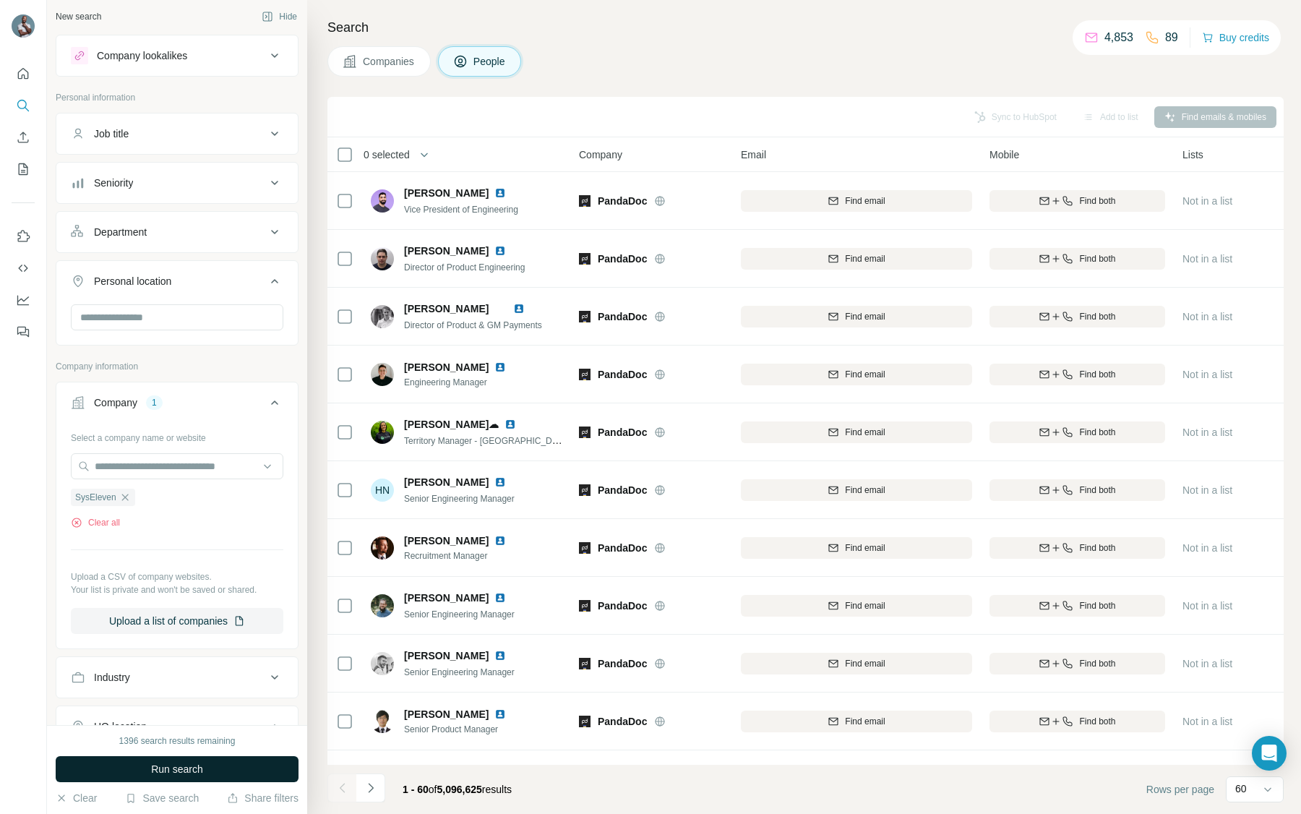
click at [163, 764] on span "Run search" at bounding box center [177, 769] width 52 height 14
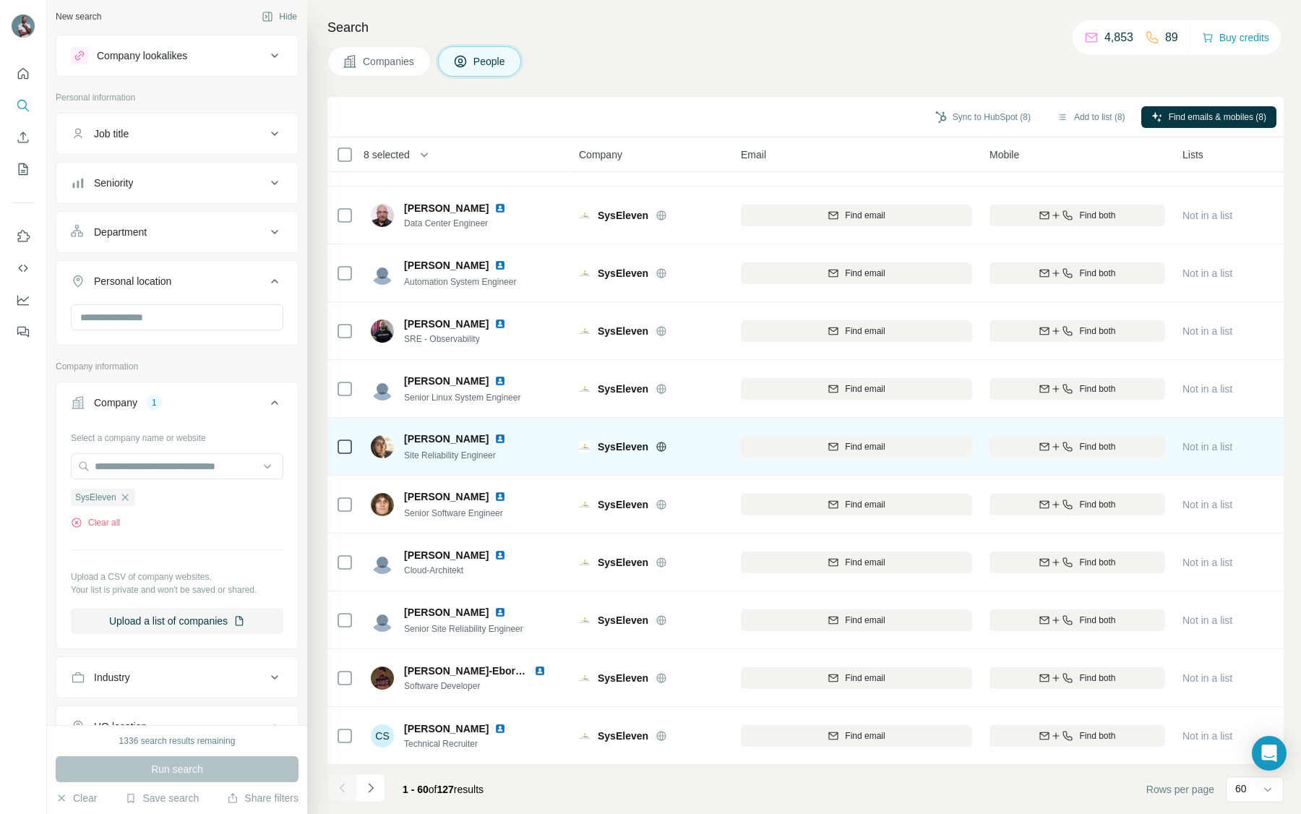
scroll to position [2884, 0]
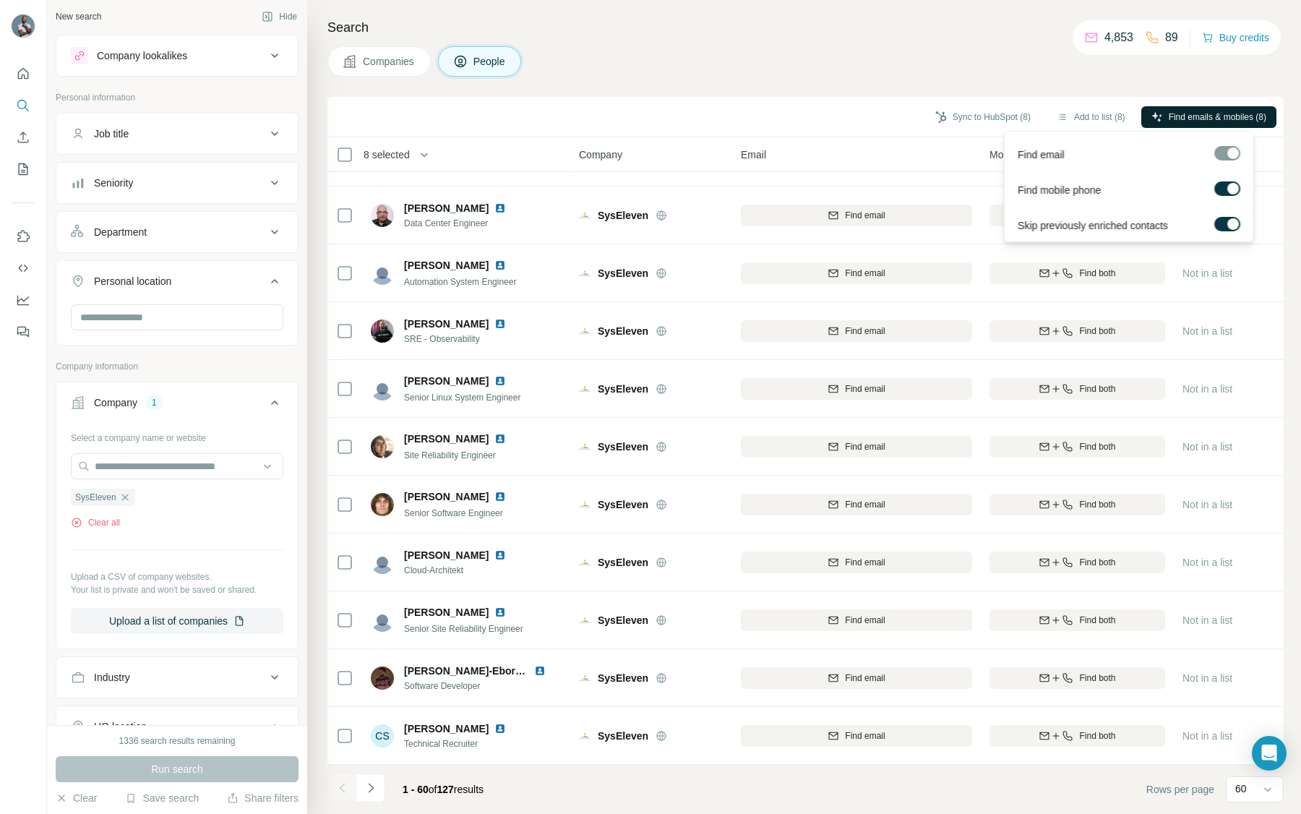
click at [1194, 119] on span "Find emails & mobiles (8)" at bounding box center [1218, 117] width 98 height 13
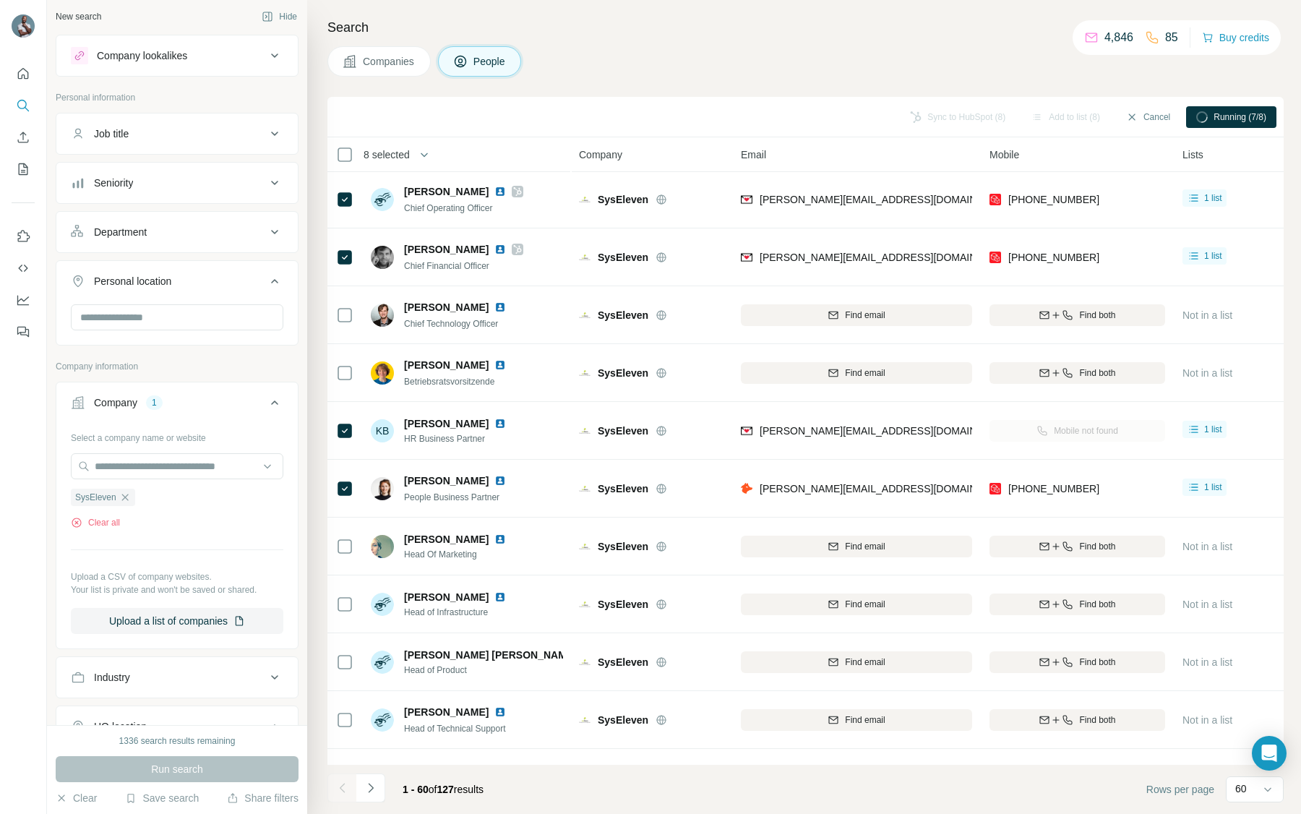
scroll to position [0, 0]
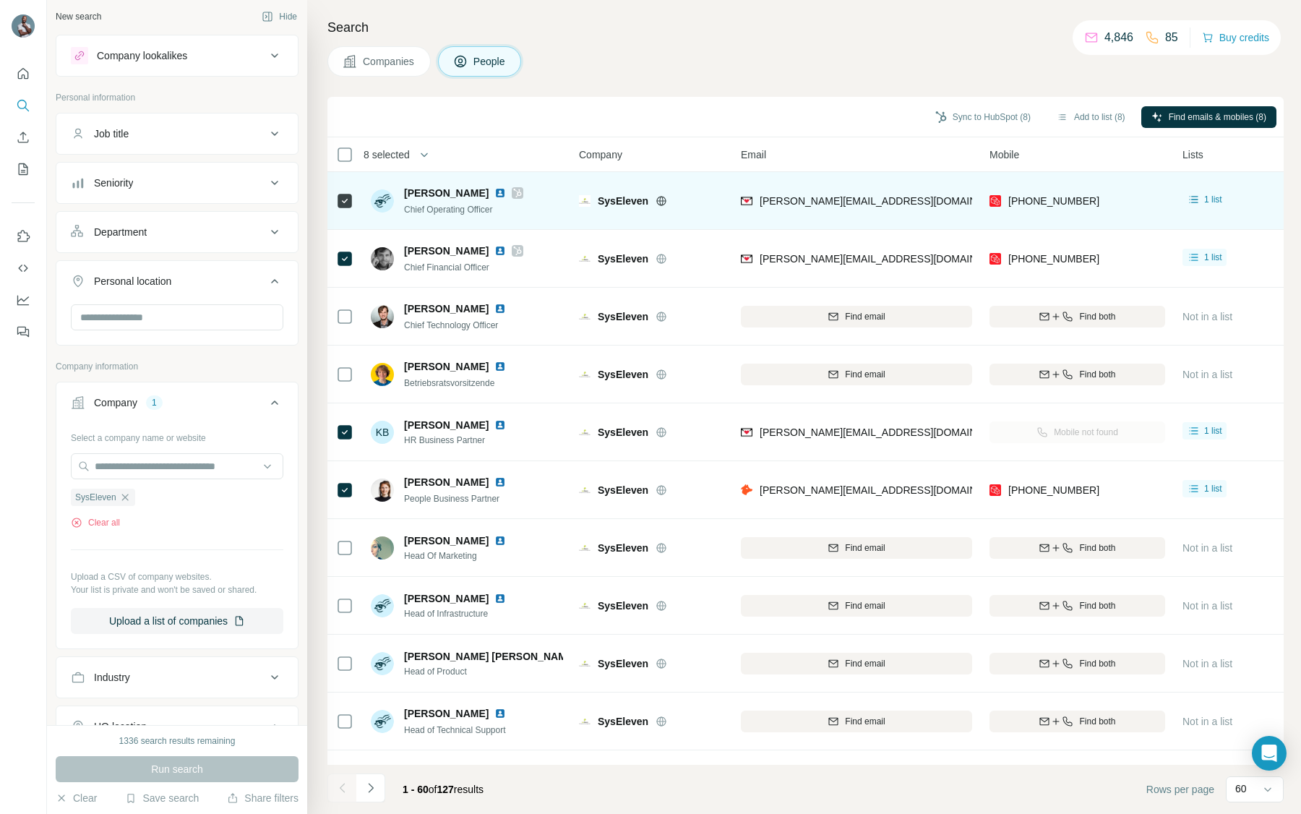
click at [1112, 202] on div "[PHONE_NUMBER]" at bounding box center [1077, 201] width 176 height 40
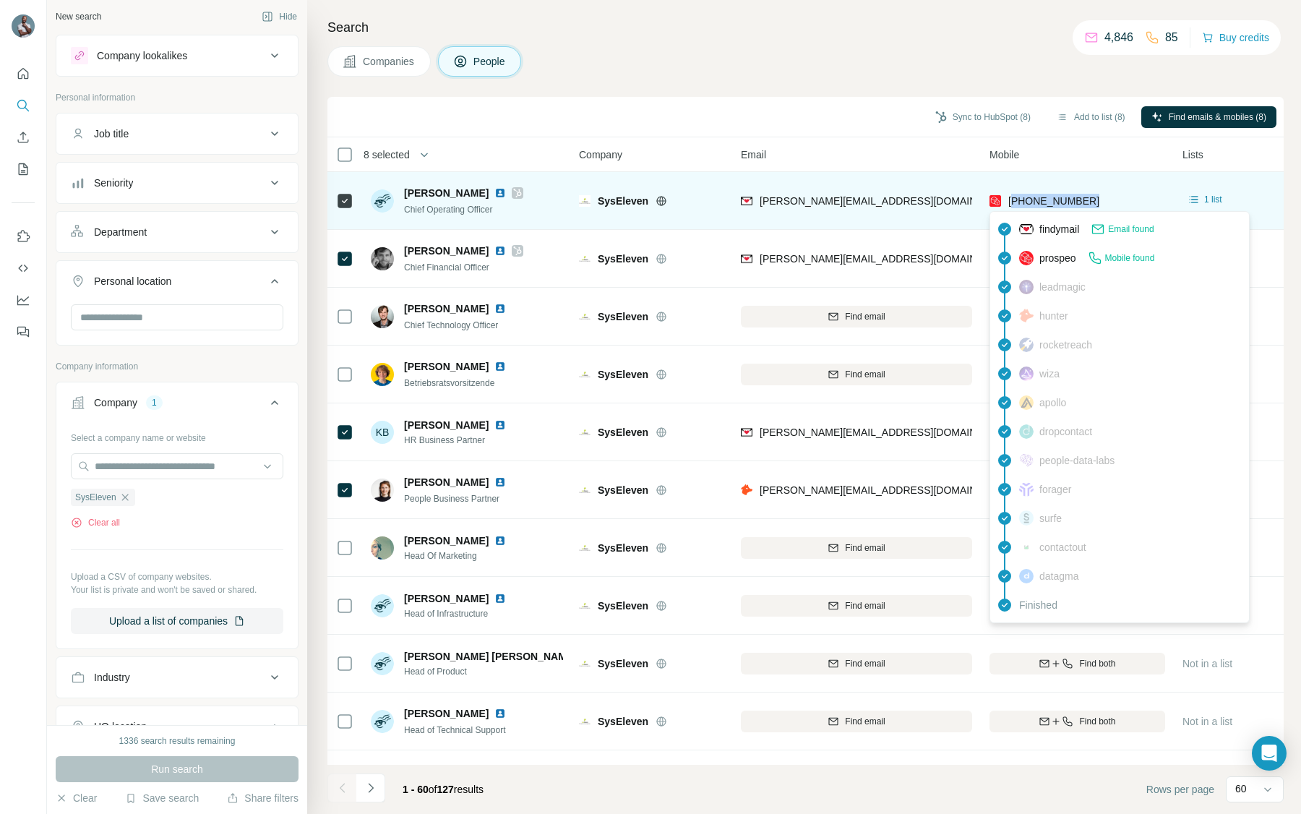
drag, startPoint x: 1112, startPoint y: 202, endPoint x: 1014, endPoint y: 197, distance: 98.4
click at [1014, 197] on div "[PHONE_NUMBER]" at bounding box center [1077, 201] width 176 height 40
click at [1014, 197] on span "[PHONE_NUMBER]" at bounding box center [1053, 201] width 91 height 12
drag, startPoint x: 1013, startPoint y: 197, endPoint x: 1091, endPoint y: 200, distance: 78.1
click at [1091, 200] on div "[PHONE_NUMBER]" at bounding box center [1077, 201] width 176 height 40
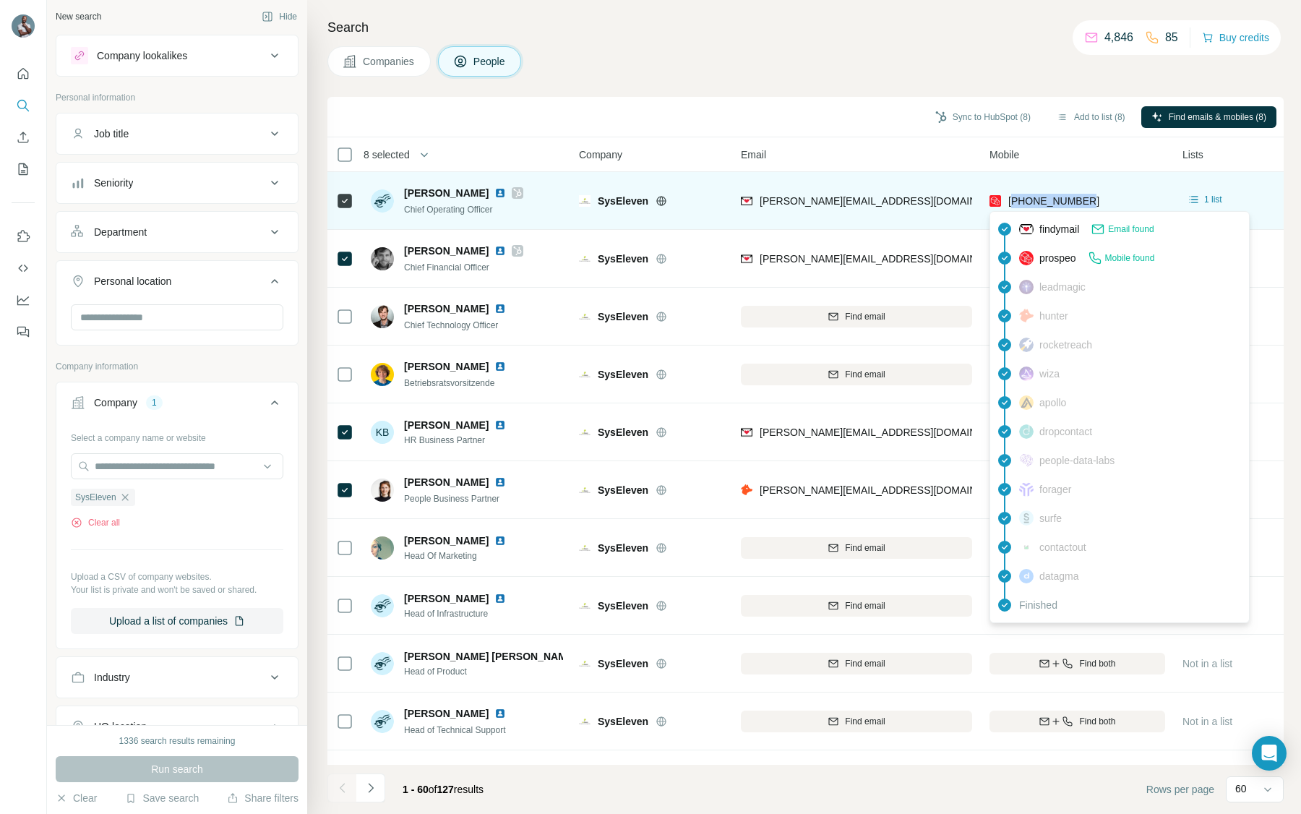
click at [1093, 200] on div "[PHONE_NUMBER]" at bounding box center [1077, 201] width 176 height 40
drag, startPoint x: 1093, startPoint y: 200, endPoint x: 1010, endPoint y: 203, distance: 83.2
click at [1010, 203] on div "[PHONE_NUMBER]" at bounding box center [1077, 201] width 176 height 40
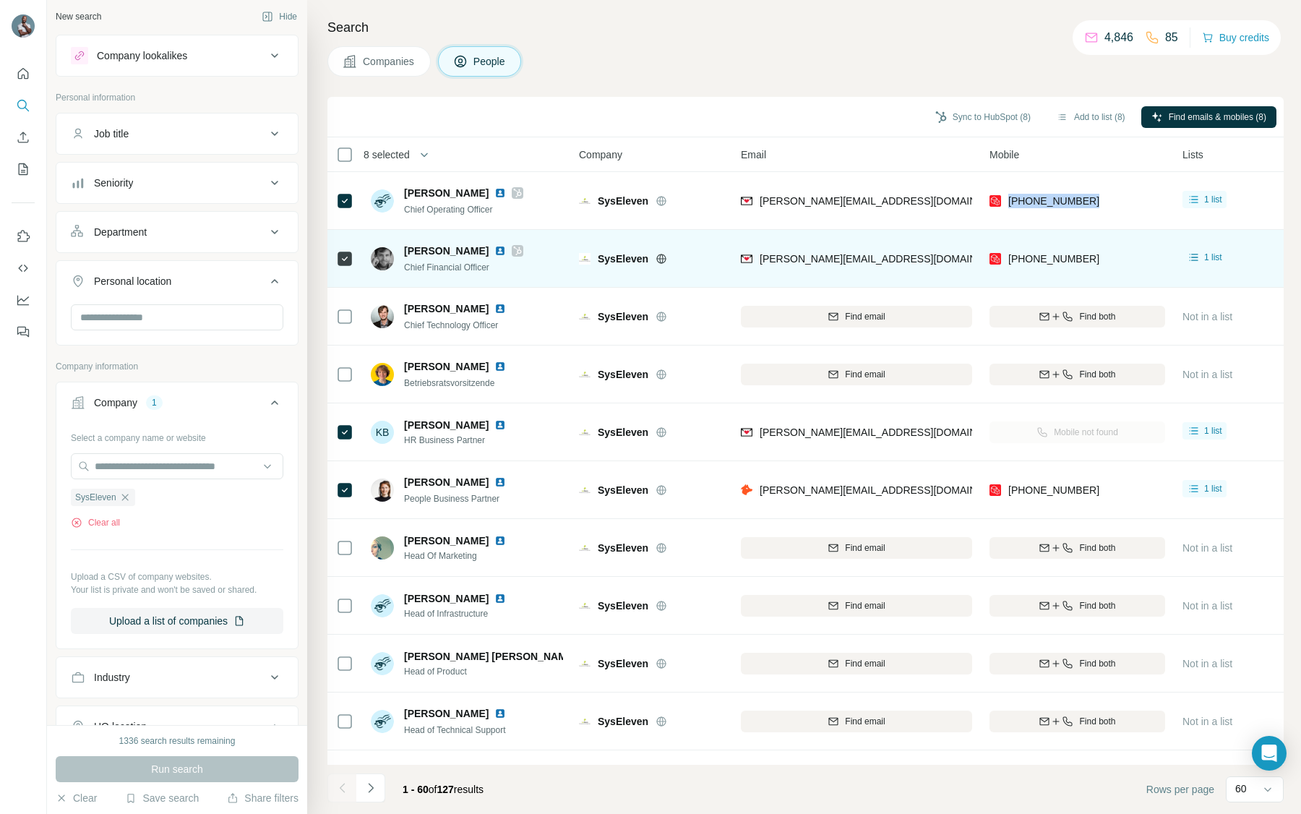
click at [1105, 257] on div "[PHONE_NUMBER]" at bounding box center [1077, 258] width 176 height 40
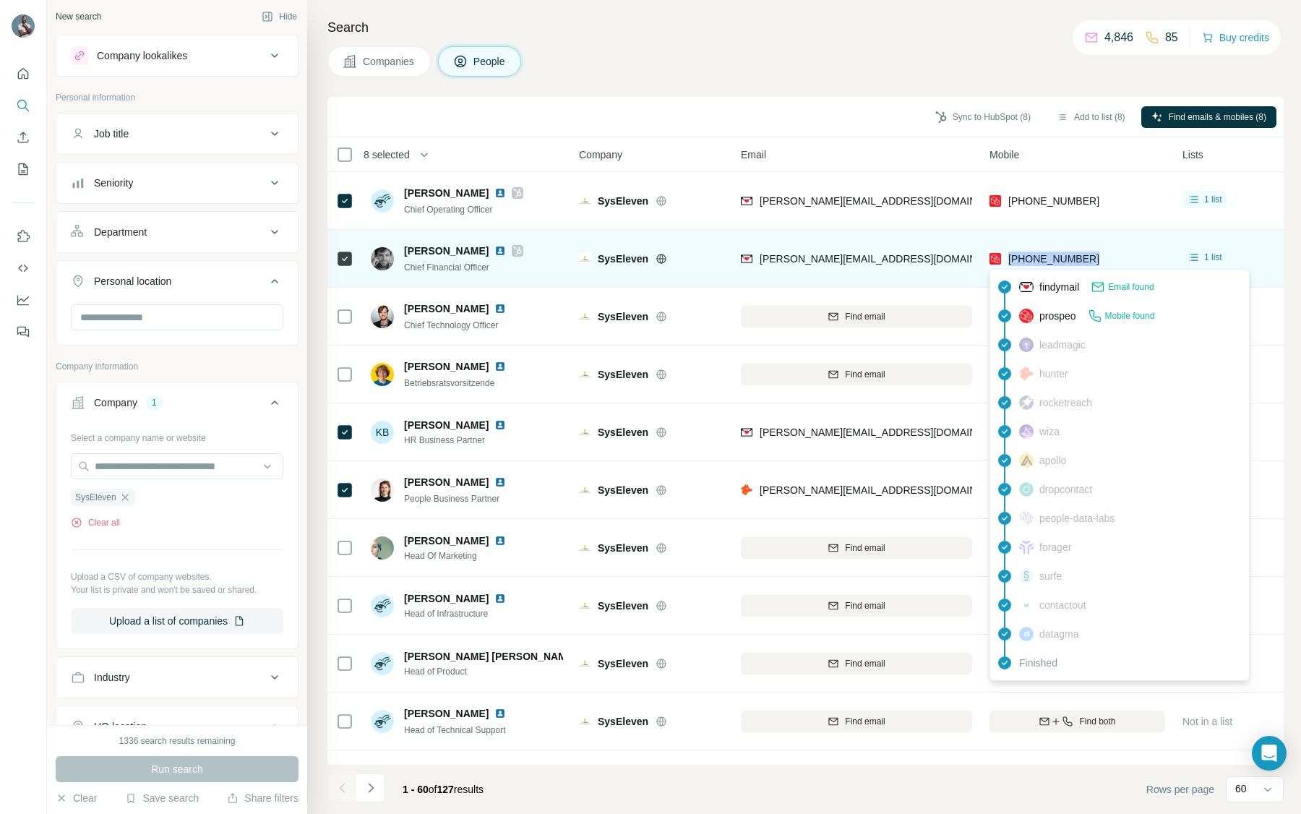
drag, startPoint x: 1096, startPoint y: 257, endPoint x: 1011, endPoint y: 257, distance: 84.6
click at [1011, 257] on div "[PHONE_NUMBER]" at bounding box center [1077, 258] width 176 height 40
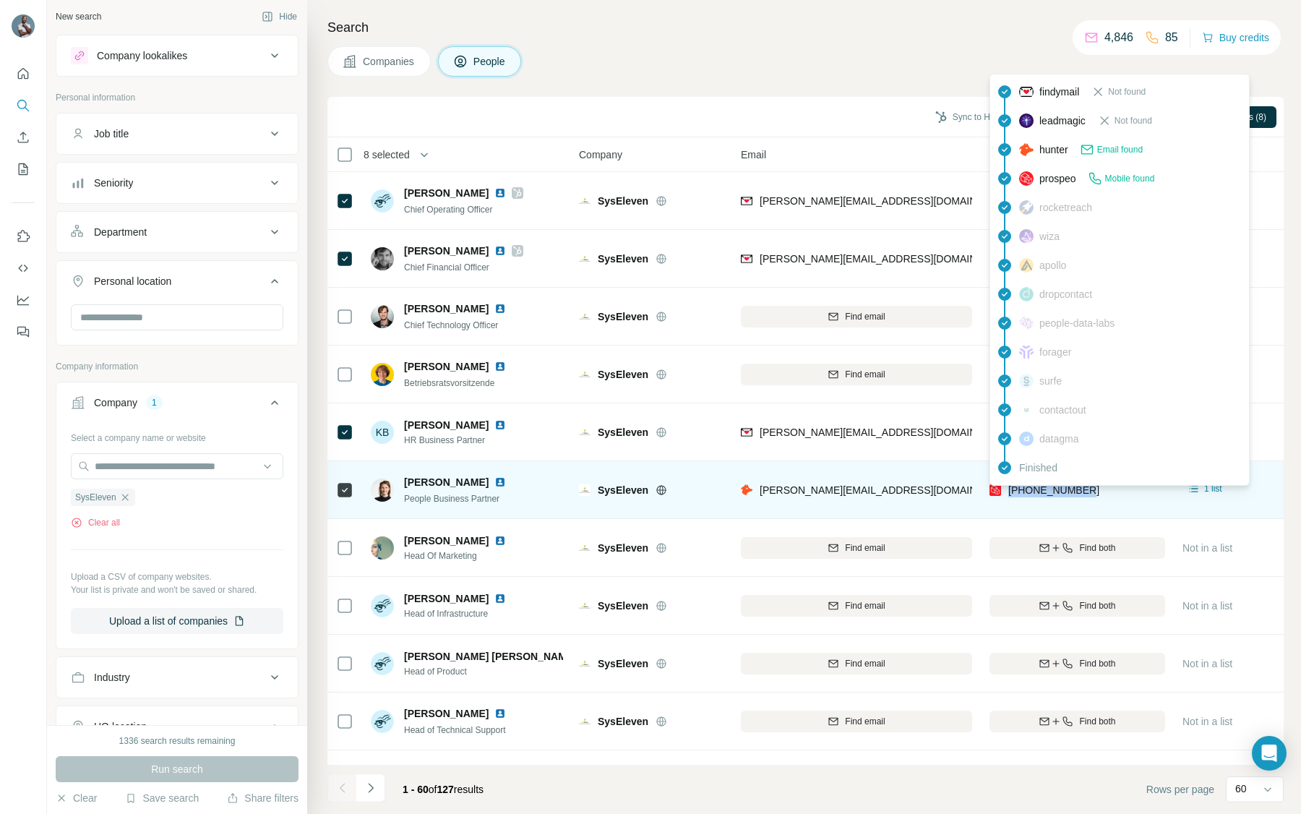
drag, startPoint x: 1116, startPoint y: 482, endPoint x: 1009, endPoint y: 489, distance: 107.2
click at [1009, 489] on div "[PHONE_NUMBER]" at bounding box center [1077, 490] width 176 height 40
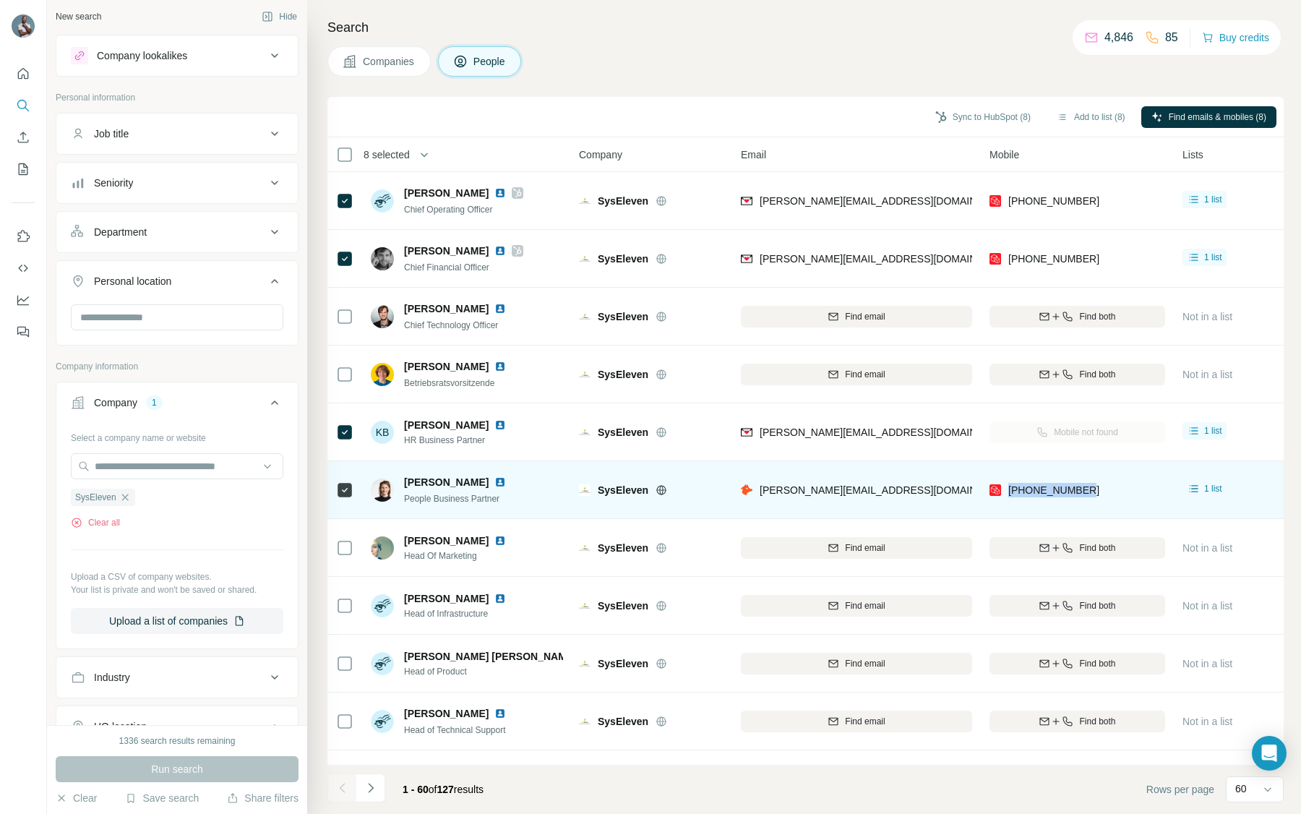
copy span "[PHONE_NUMBER]"
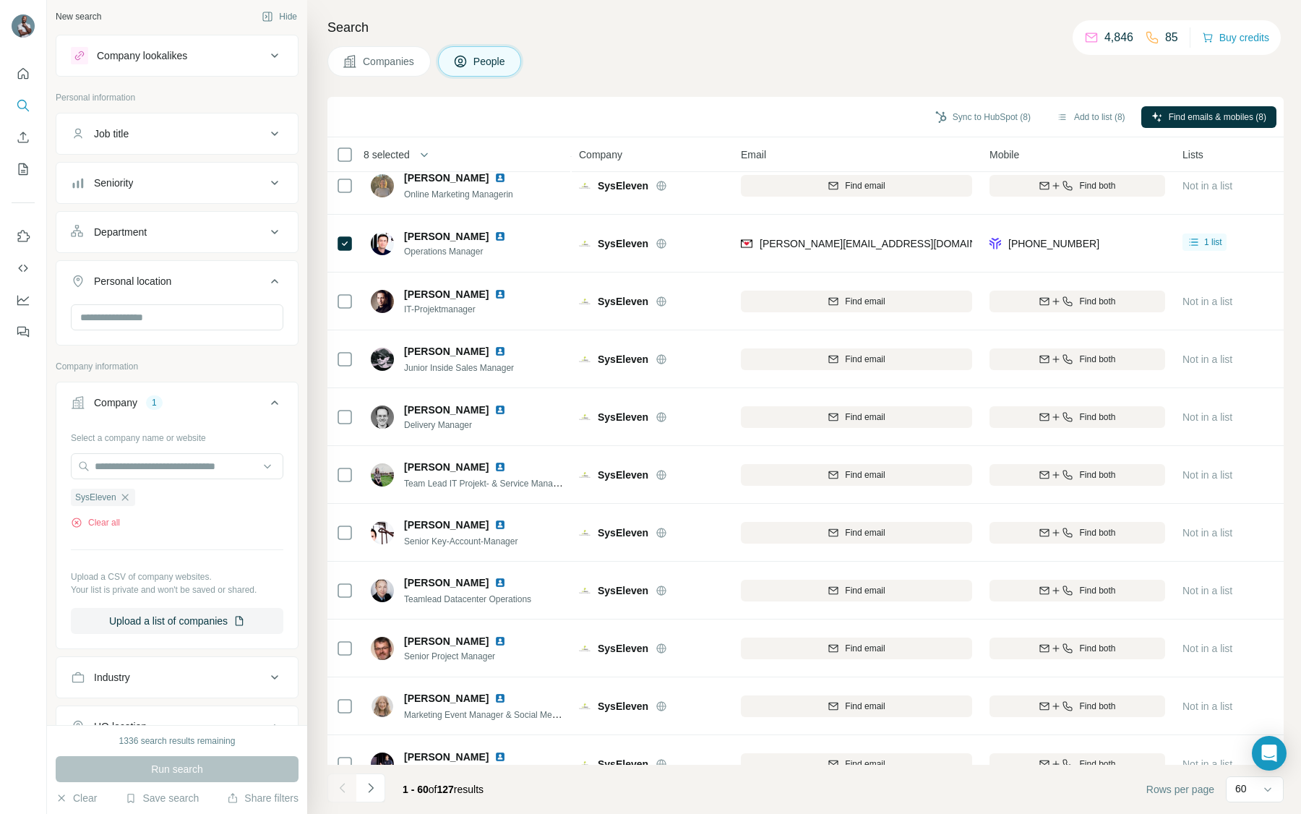
scroll to position [1819, 0]
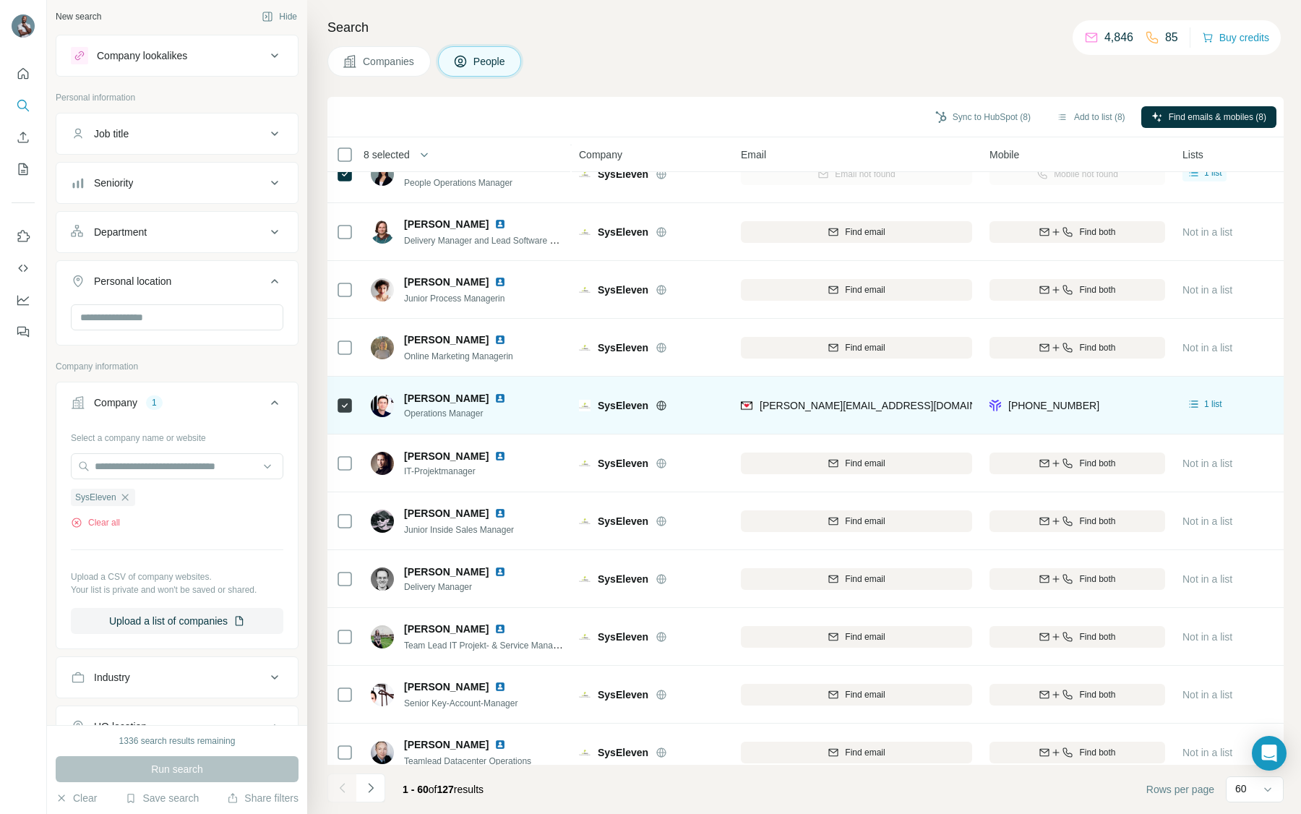
click at [1122, 405] on div "[PHONE_NUMBER]" at bounding box center [1077, 405] width 176 height 40
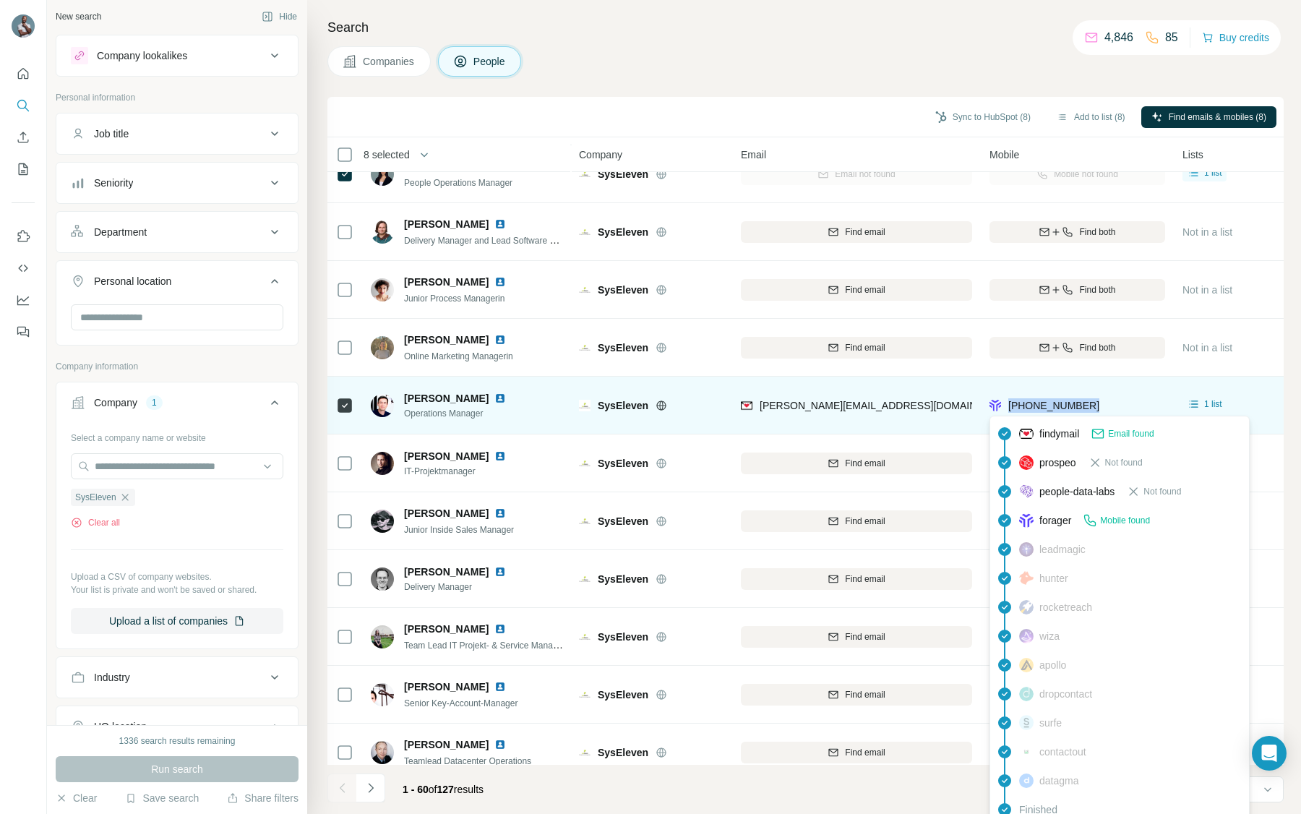
drag, startPoint x: 1116, startPoint y: 405, endPoint x: 1009, endPoint y: 405, distance: 107.0
click at [1009, 405] on div "[PHONE_NUMBER]" at bounding box center [1077, 405] width 176 height 40
copy tr "[PHONE_NUMBER]"
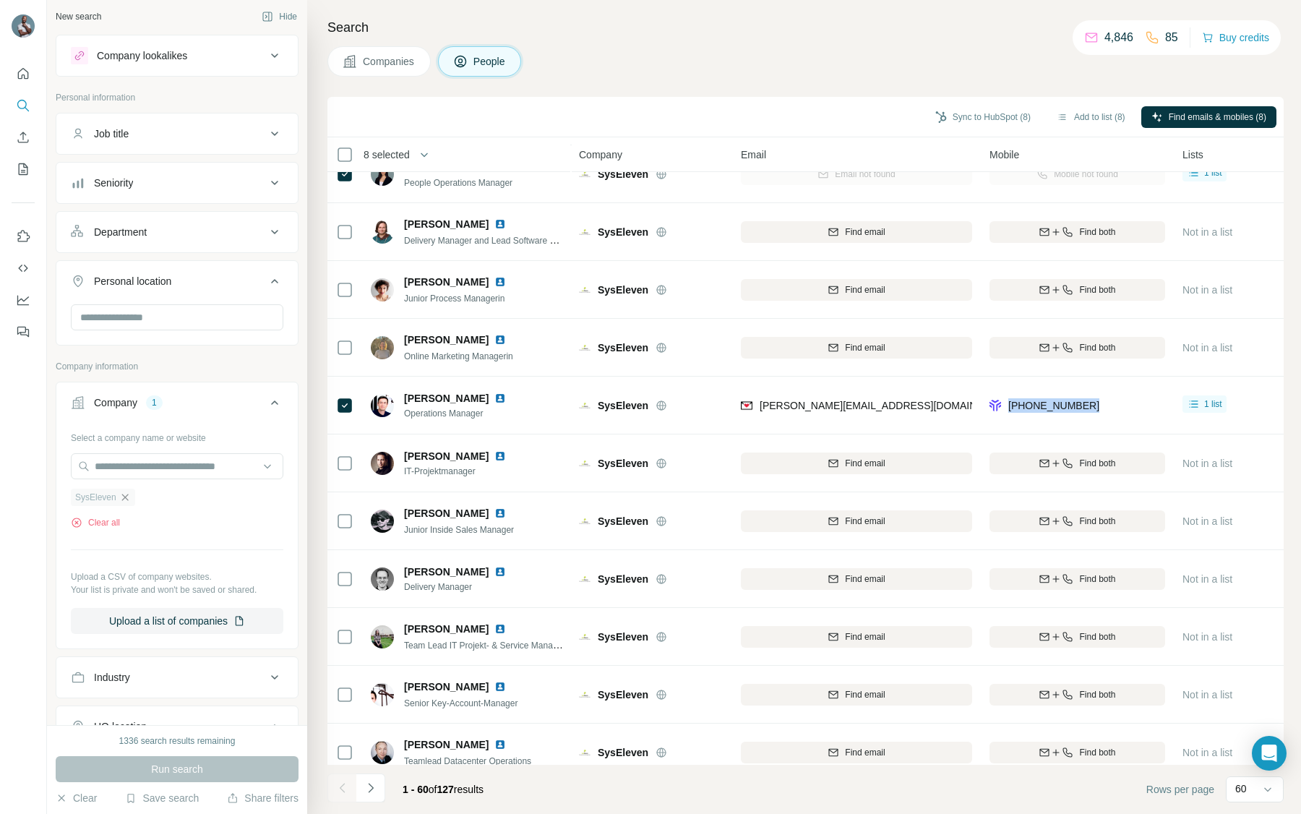
click at [122, 494] on icon "button" at bounding box center [124, 497] width 7 height 7
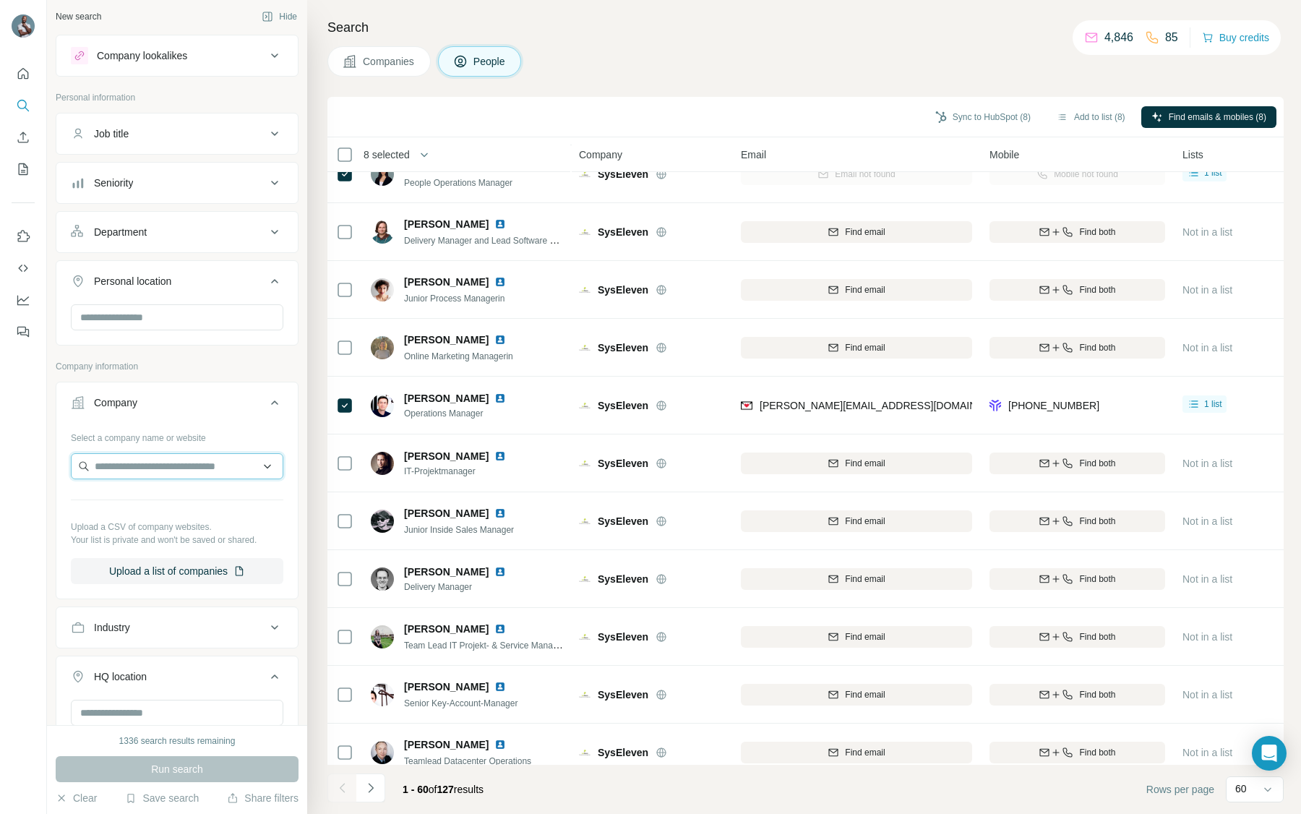
click at [134, 475] on input "text" at bounding box center [177, 466] width 212 height 26
type input "**********"
click at [157, 506] on p "[PERSON_NAME][DOMAIN_NAME]" at bounding box center [182, 512] width 141 height 13
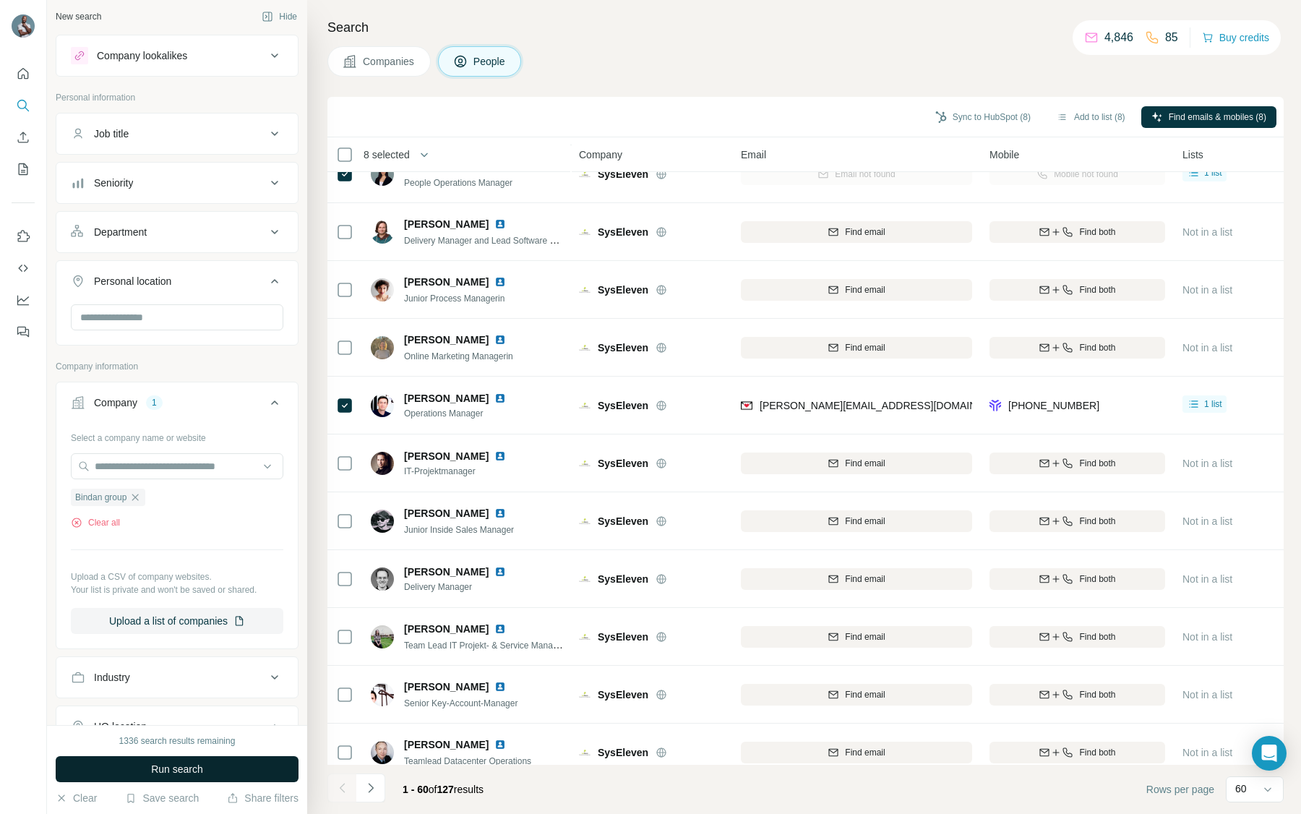
click at [202, 770] on span "Run search" at bounding box center [177, 769] width 52 height 14
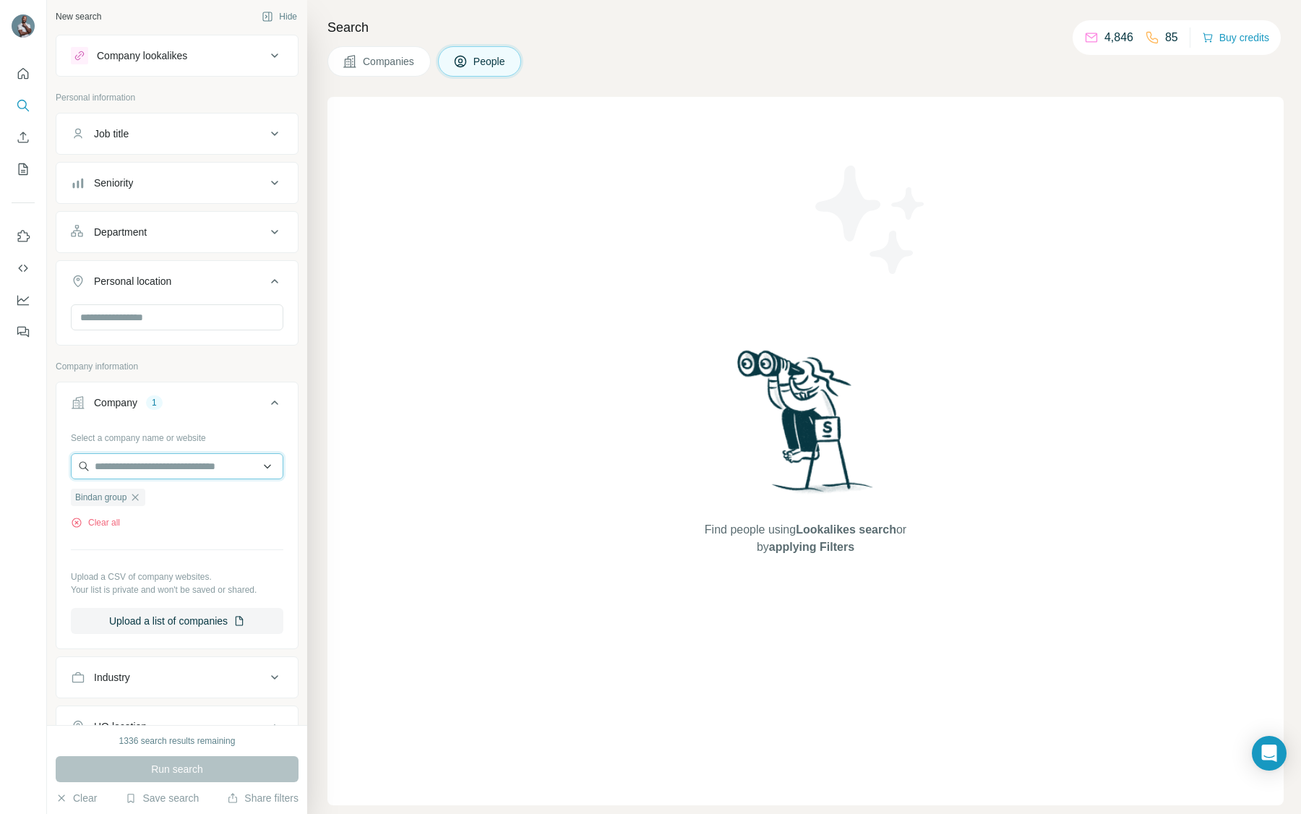
click at [164, 470] on input "text" at bounding box center [177, 466] width 212 height 26
type input "**********"
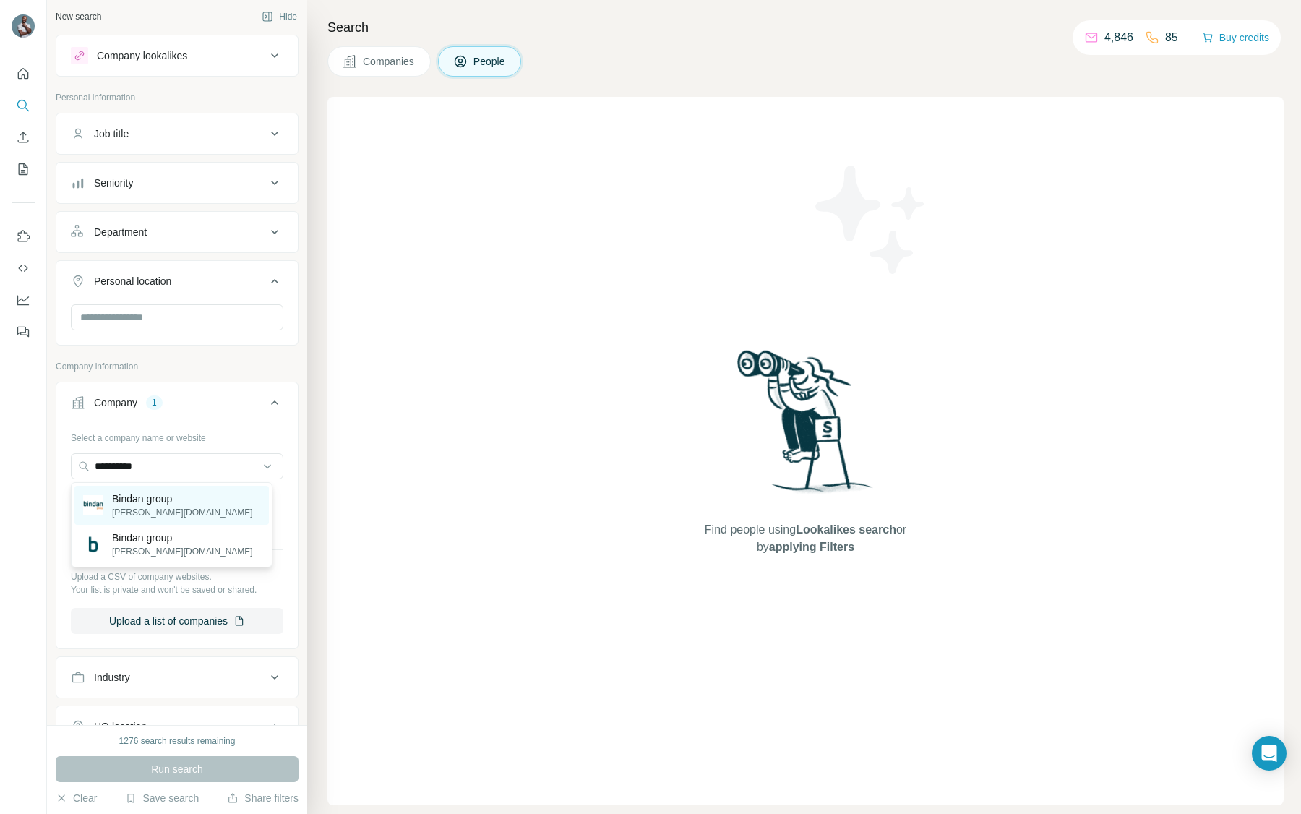
click at [139, 522] on div "[PERSON_NAME] group [PERSON_NAME][DOMAIN_NAME]" at bounding box center [171, 505] width 194 height 39
click at [139, 522] on div "Clear all" at bounding box center [177, 522] width 212 height 13
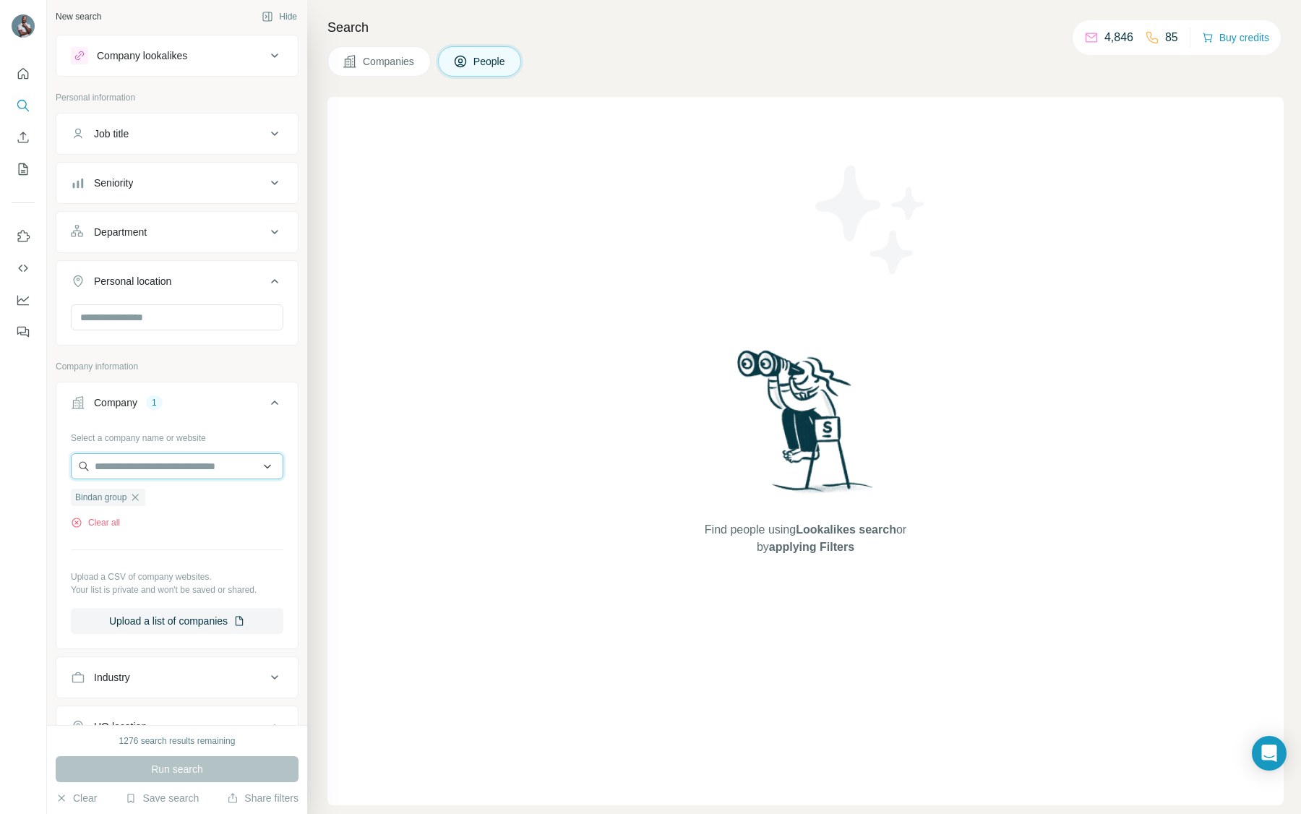
click at [160, 470] on input "text" at bounding box center [177, 466] width 212 height 26
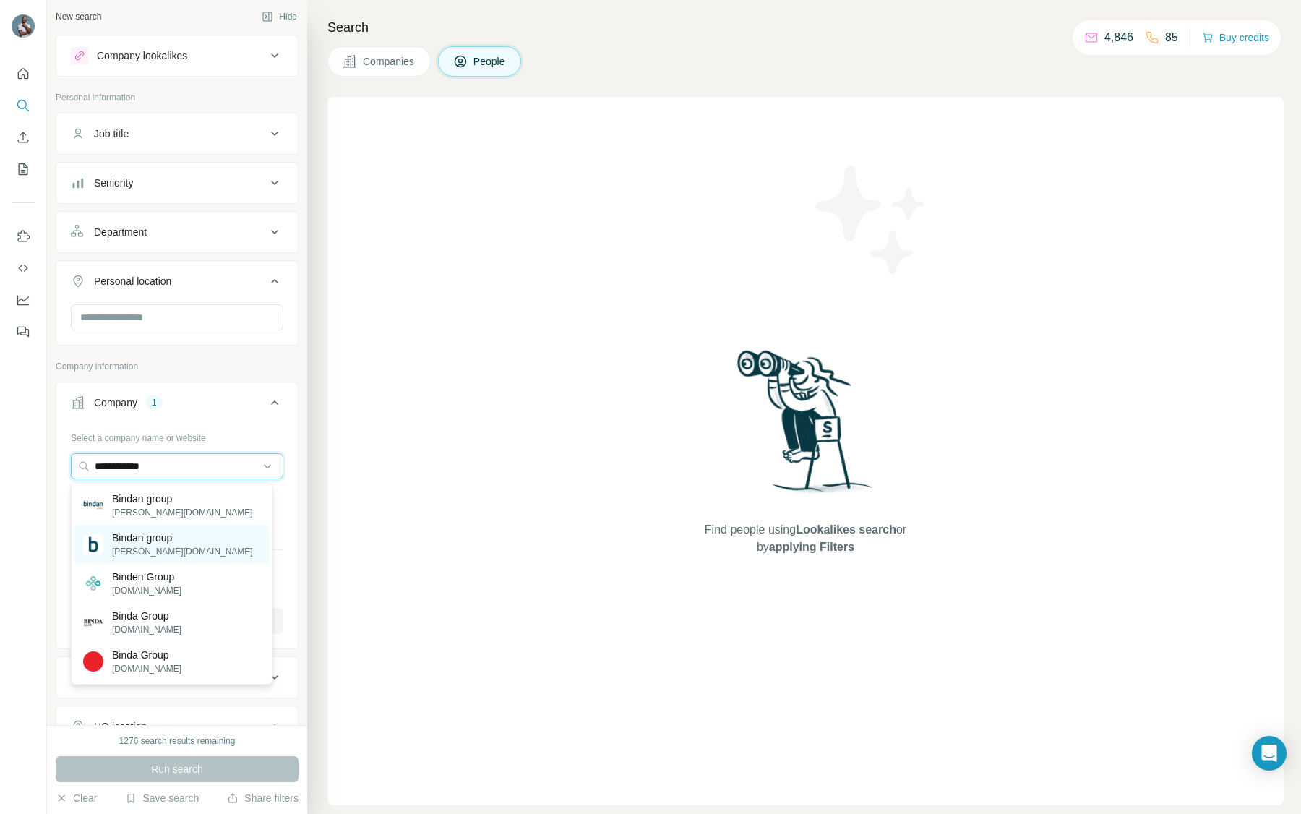
type input "**********"
click at [157, 539] on p "Bindan group" at bounding box center [182, 537] width 141 height 14
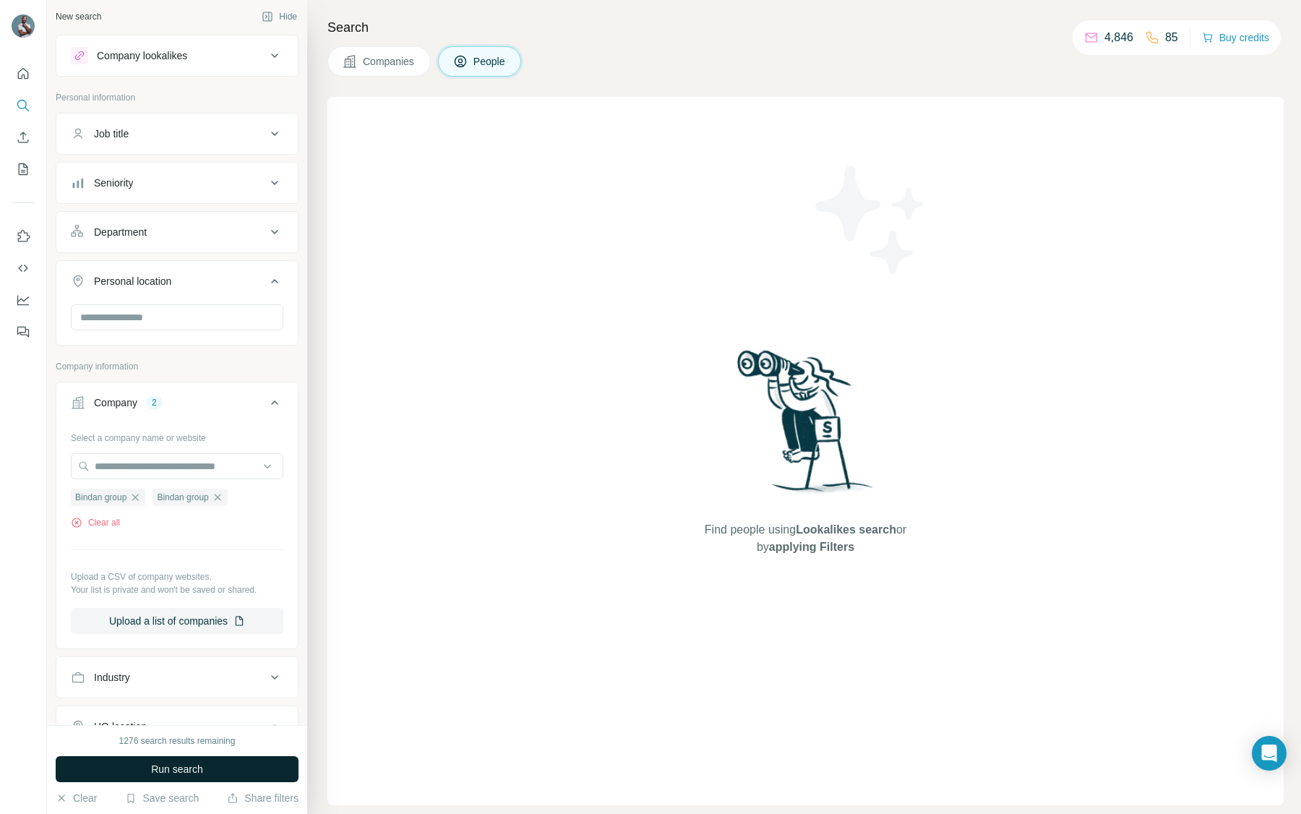
click at [182, 764] on span "Run search" at bounding box center [177, 769] width 52 height 14
click at [136, 498] on icon "button" at bounding box center [135, 497] width 12 height 12
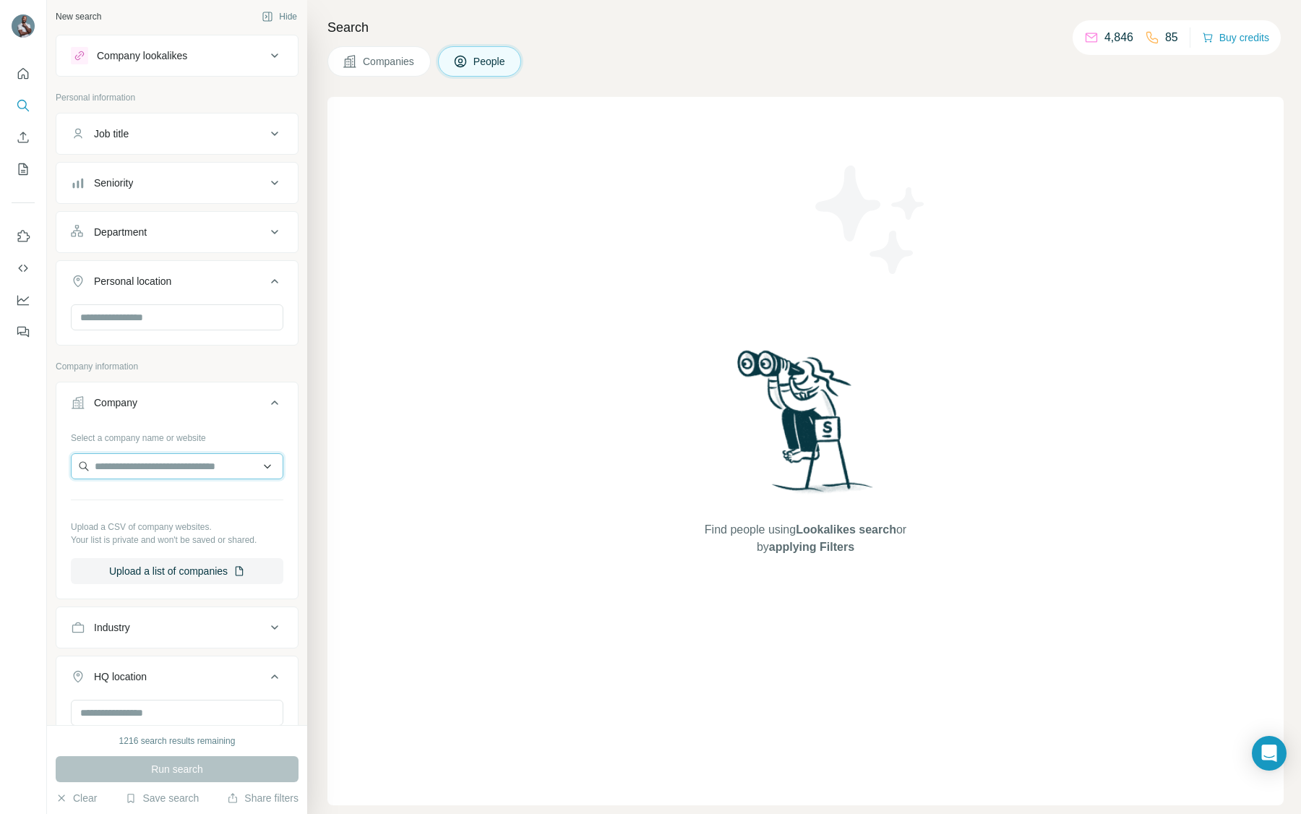
click at [142, 465] on input "text" at bounding box center [177, 466] width 212 height 26
type input "**********"
click at [147, 512] on p "[PERSON_NAME] - a valantic company" at bounding box center [184, 505] width 151 height 29
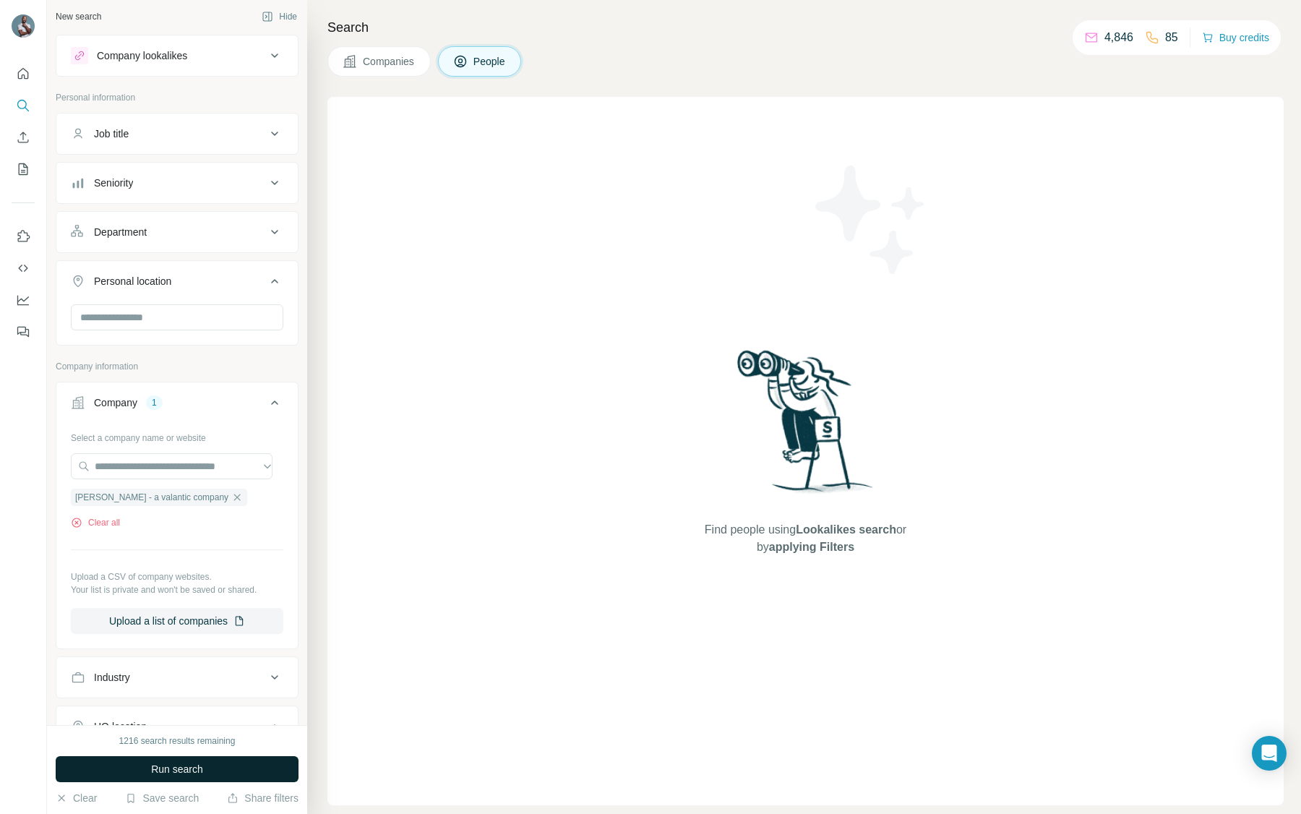
click at [167, 769] on span "Run search" at bounding box center [177, 769] width 52 height 14
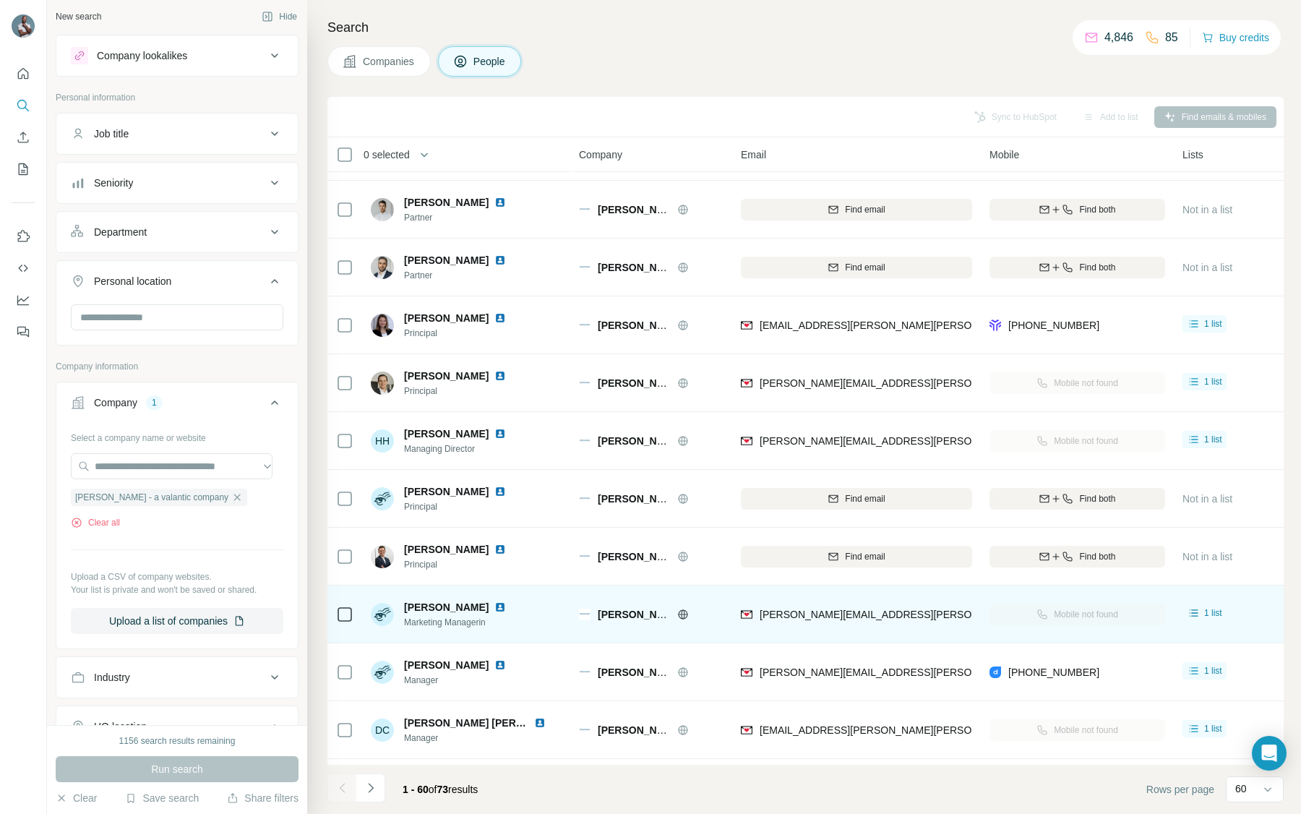
scroll to position [107, 0]
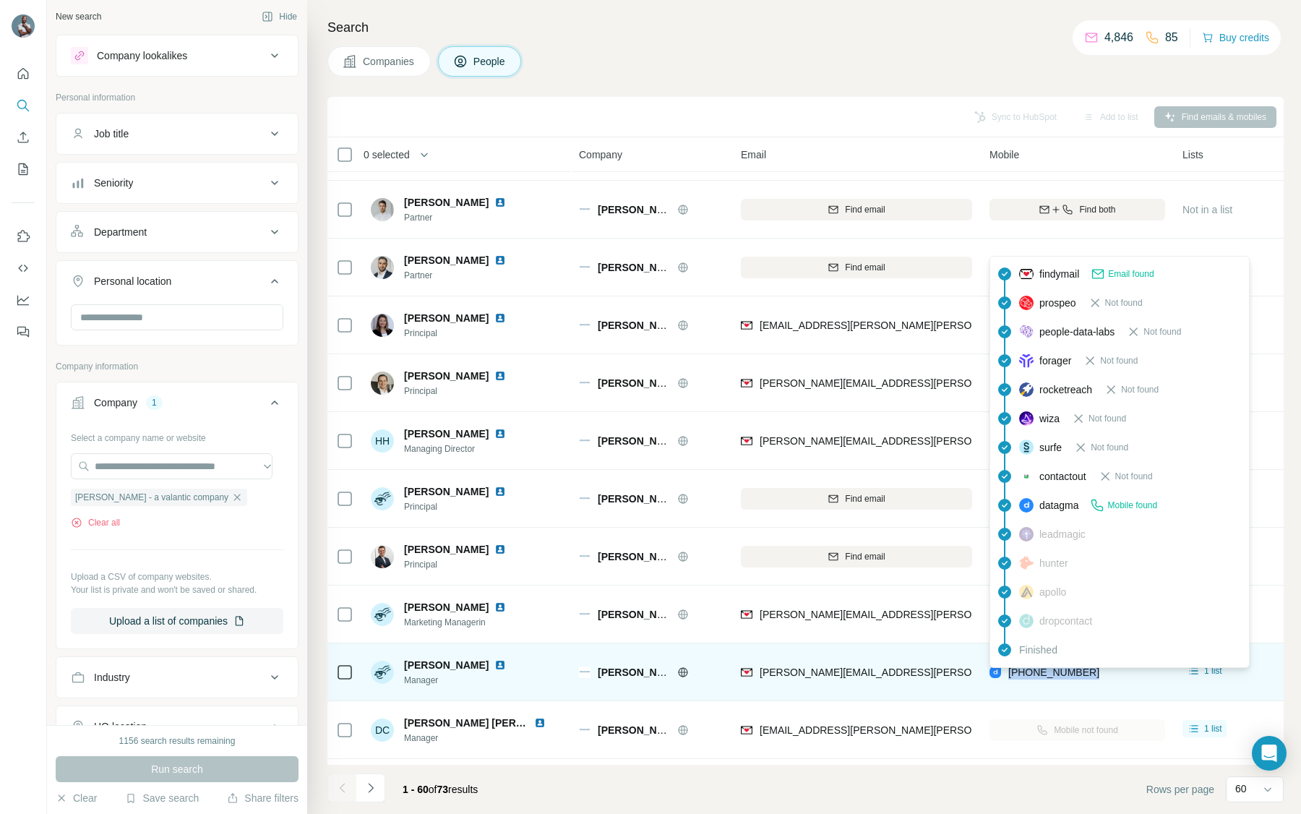
drag, startPoint x: 1132, startPoint y: 675, endPoint x: 1010, endPoint y: 670, distance: 123.0
click at [1010, 670] on div "[PHONE_NUMBER]" at bounding box center [1077, 672] width 176 height 40
copy span "[PHONE_NUMBER]"
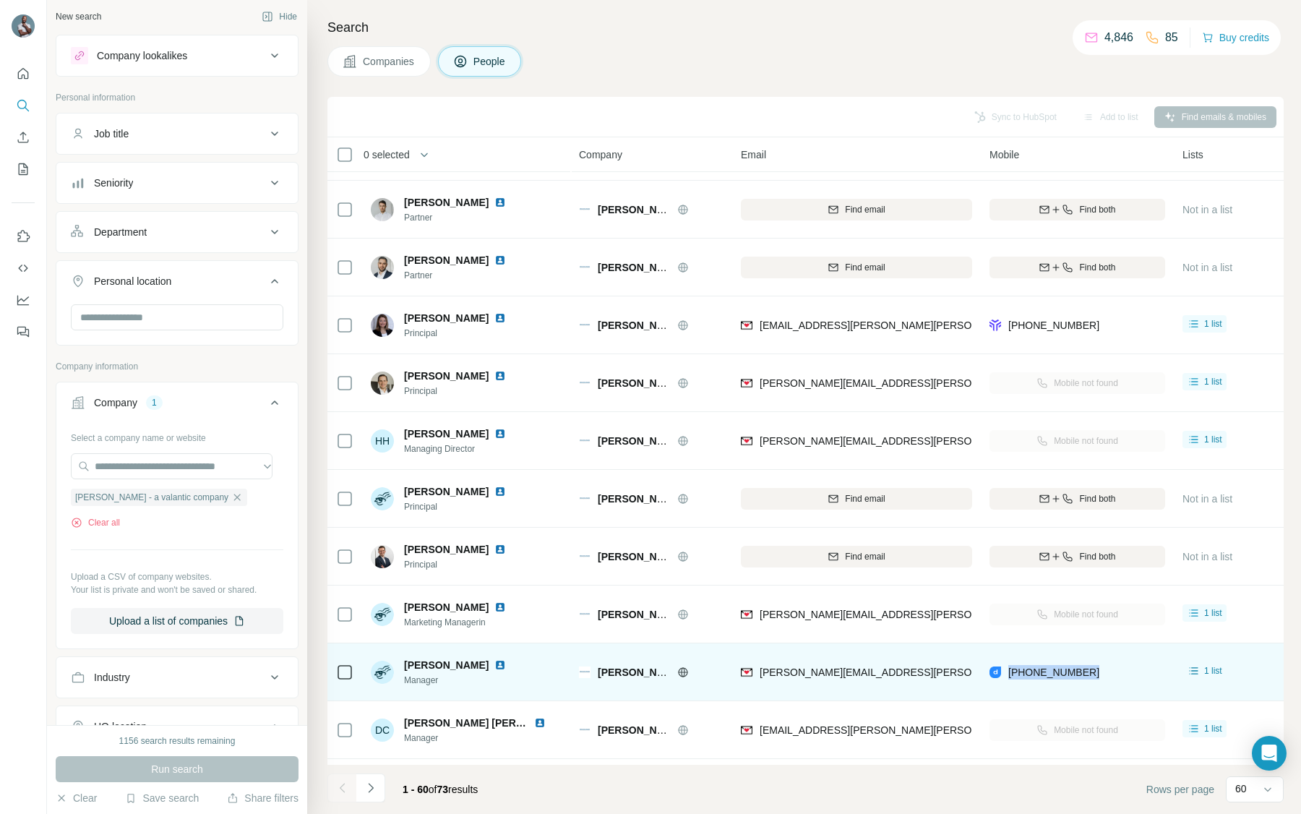
drag, startPoint x: 500, startPoint y: 666, endPoint x: 397, endPoint y: 666, distance: 103.4
click at [397, 666] on div "[PERSON_NAME] Manager" at bounding box center [447, 672] width 152 height 29
copy div "[PERSON_NAME]"
